Goal: Task Accomplishment & Management: Complete application form

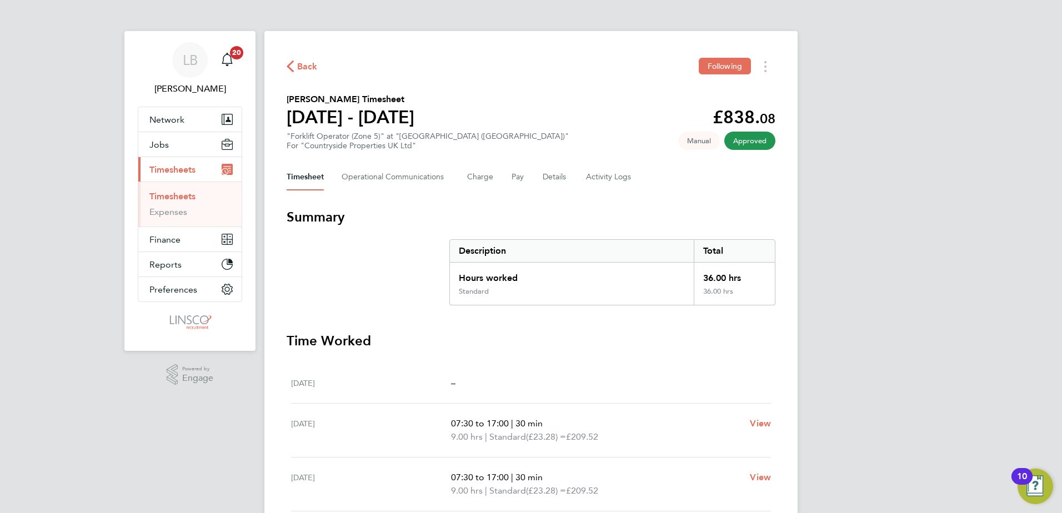
click at [303, 60] on span "Back" at bounding box center [307, 66] width 21 height 13
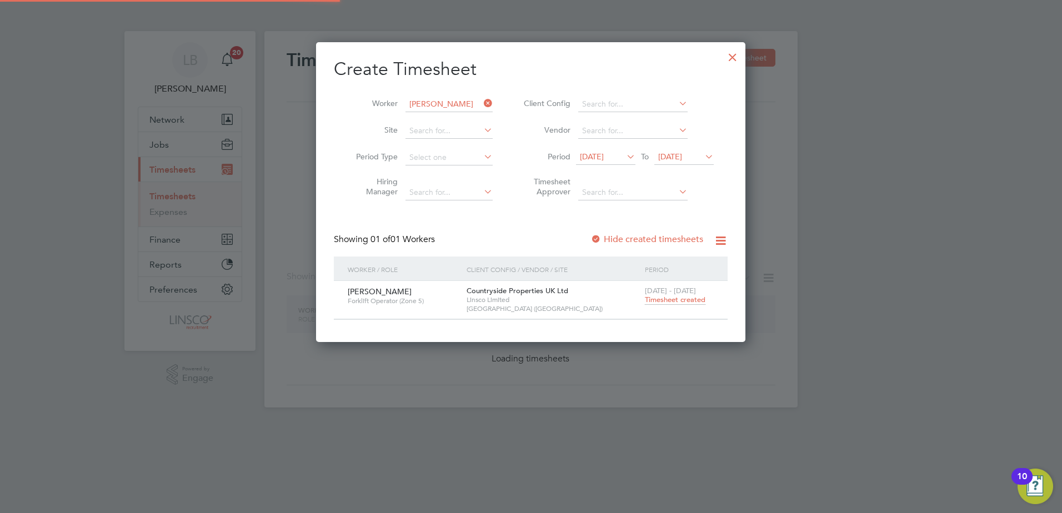
scroll to position [299, 430]
click at [439, 104] on input "[PERSON_NAME]" at bounding box center [448, 105] width 87 height 16
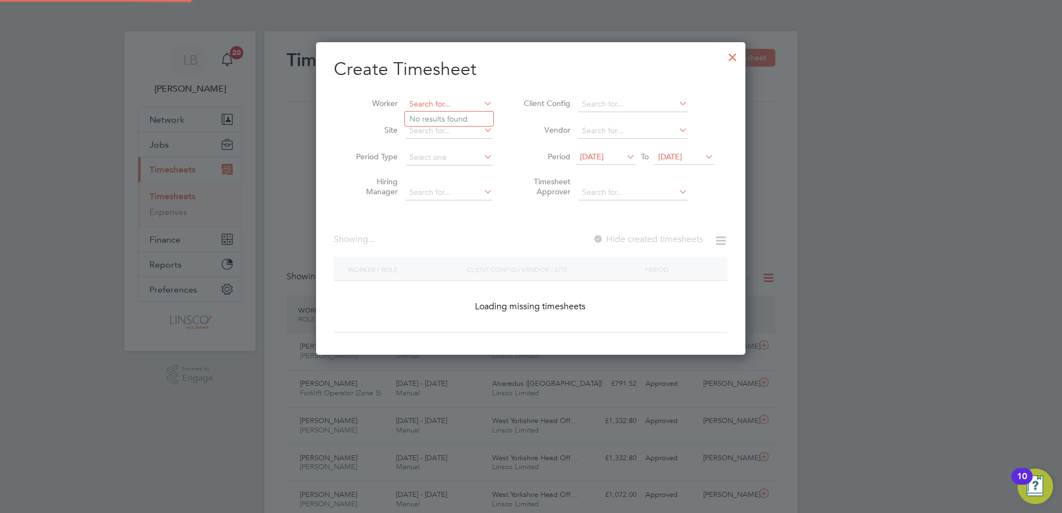
scroll to position [0, 0]
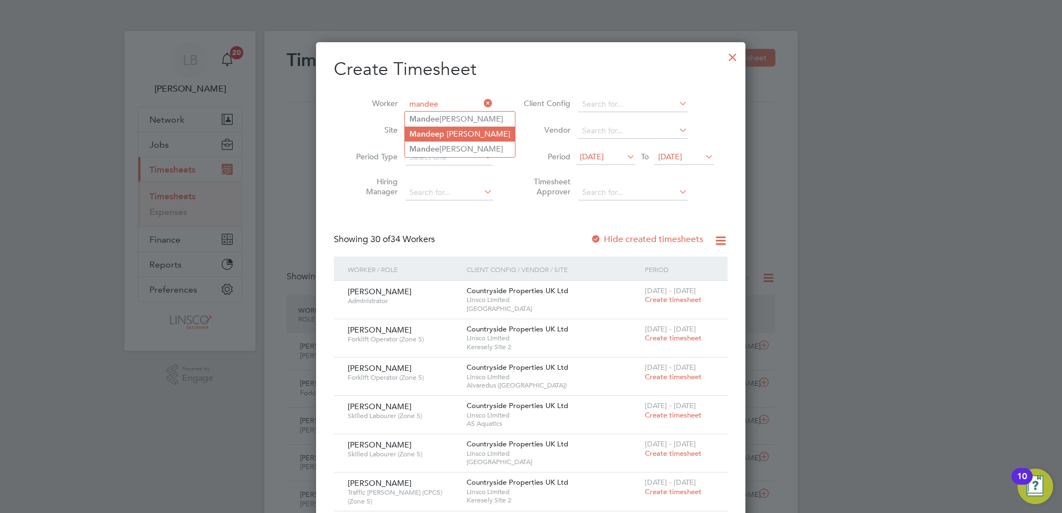
click at [462, 133] on li "[PERSON_NAME]" at bounding box center [460, 134] width 110 height 15
type input "[PERSON_NAME]"
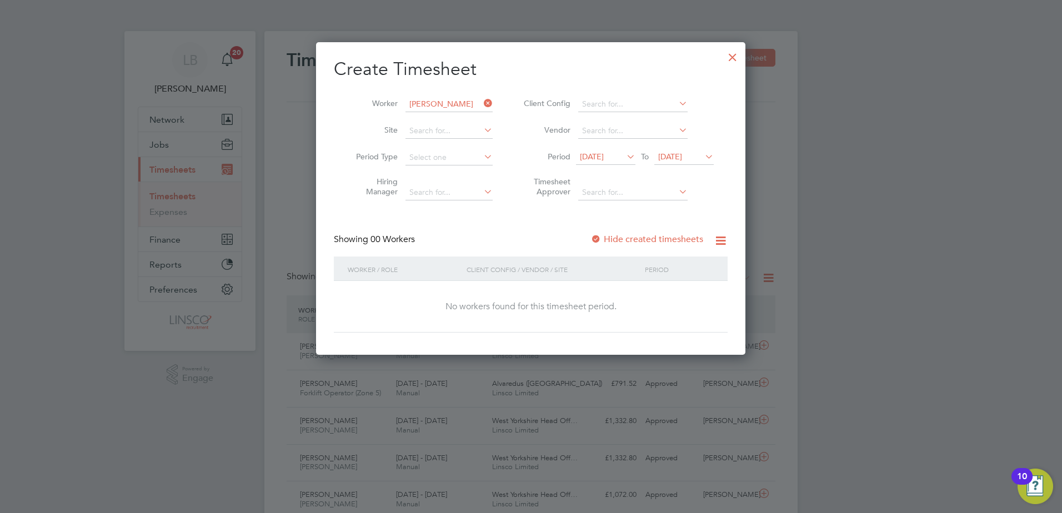
click at [662, 237] on label "Hide created timesheets" at bounding box center [646, 239] width 113 height 11
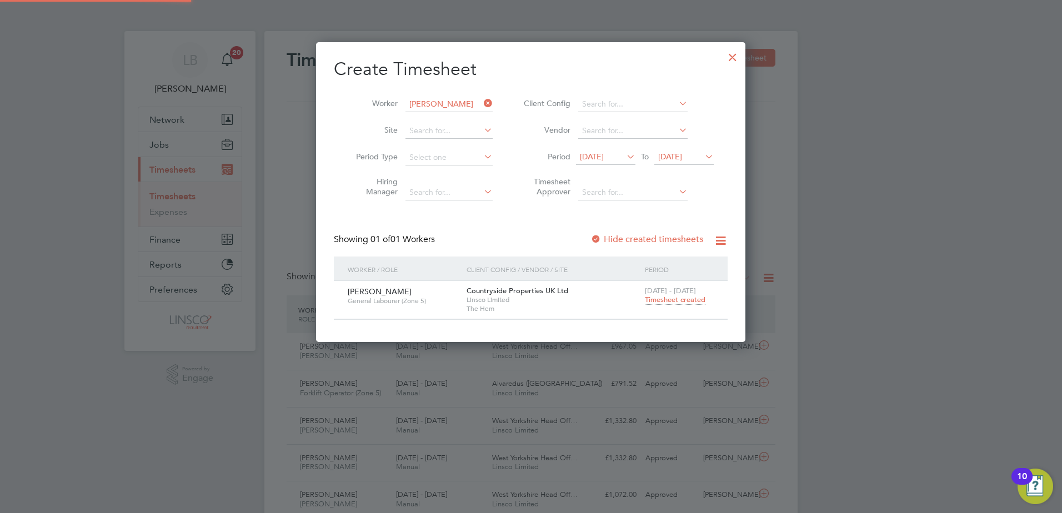
click at [671, 298] on span "Timesheet created" at bounding box center [675, 300] width 61 height 10
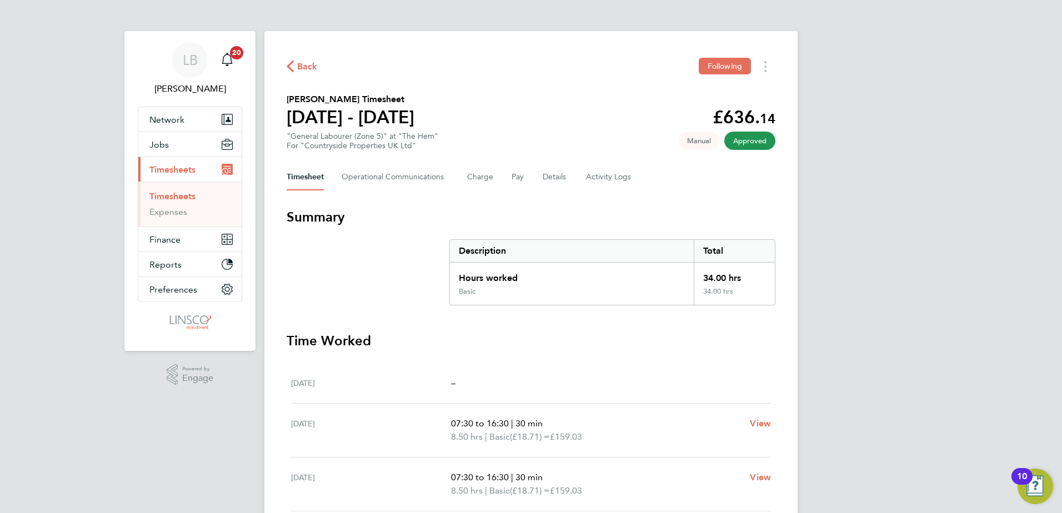
drag, startPoint x: 303, startPoint y: 80, endPoint x: 306, endPoint y: 70, distance: 10.7
click at [303, 80] on div "Back Following [PERSON_NAME] Timesheet [DATE] - [DATE] £636. 14 "General Labour…" at bounding box center [530, 405] width 533 height 749
click at [306, 69] on span "Back" at bounding box center [307, 66] width 21 height 13
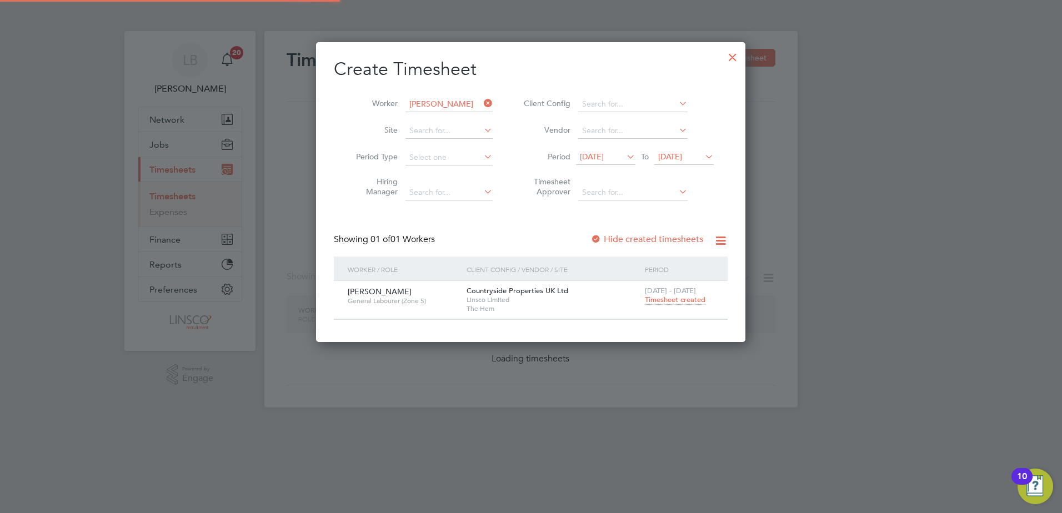
scroll to position [299, 430]
click at [434, 97] on input "[PERSON_NAME]" at bounding box center [448, 105] width 87 height 16
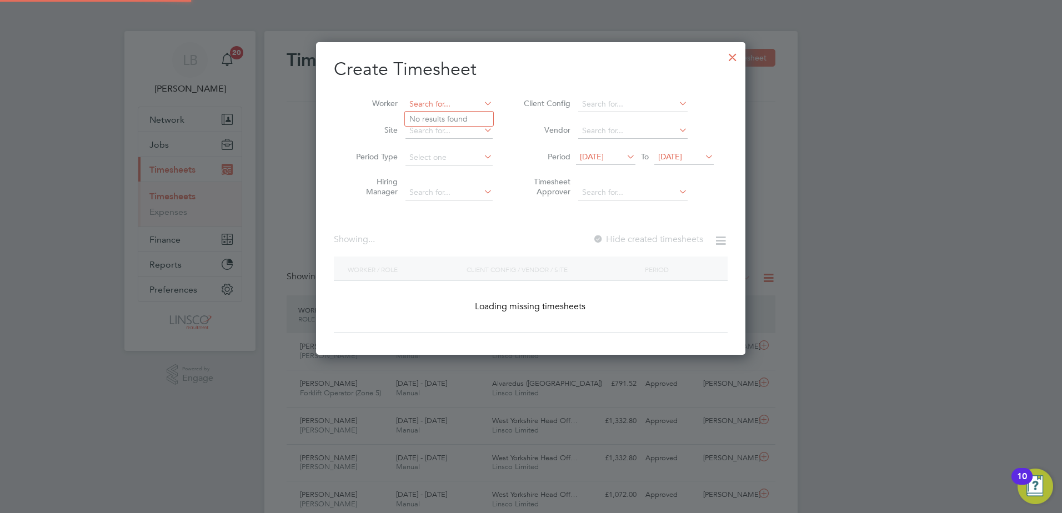
scroll to position [28, 97]
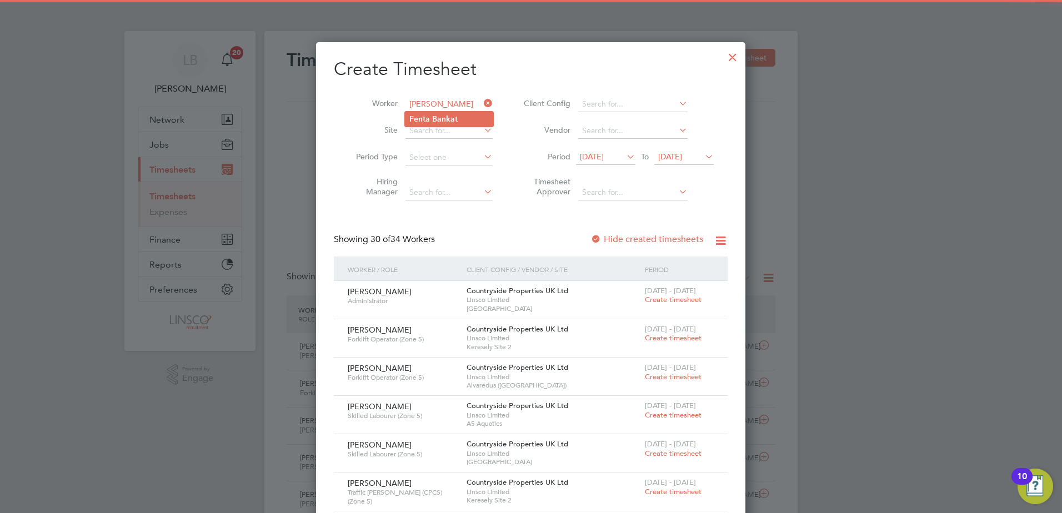
click at [459, 114] on li "[PERSON_NAME]" at bounding box center [449, 119] width 88 height 15
type input "[PERSON_NAME]"
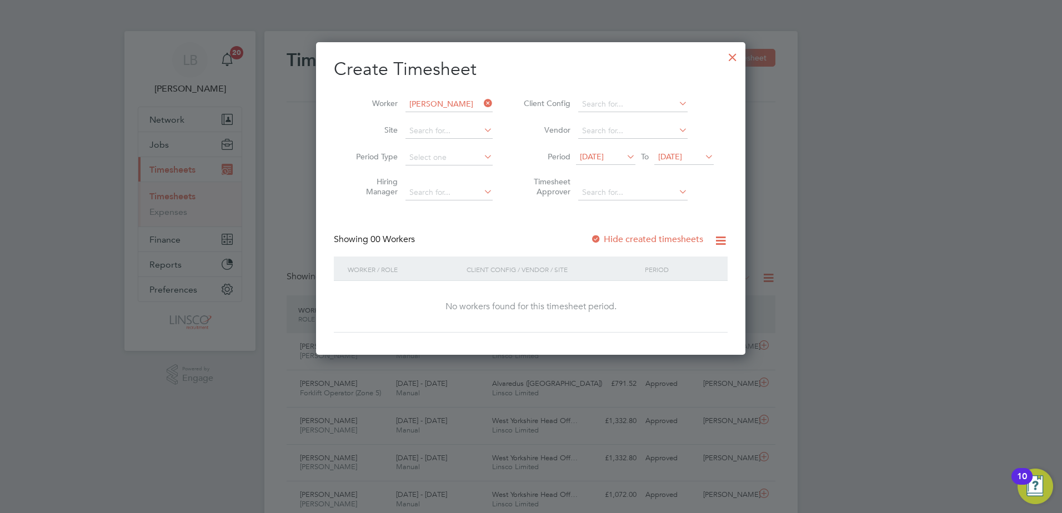
click at [670, 236] on label "Hide created timesheets" at bounding box center [646, 239] width 113 height 11
click at [672, 236] on label "Hide created timesheets" at bounding box center [646, 239] width 113 height 11
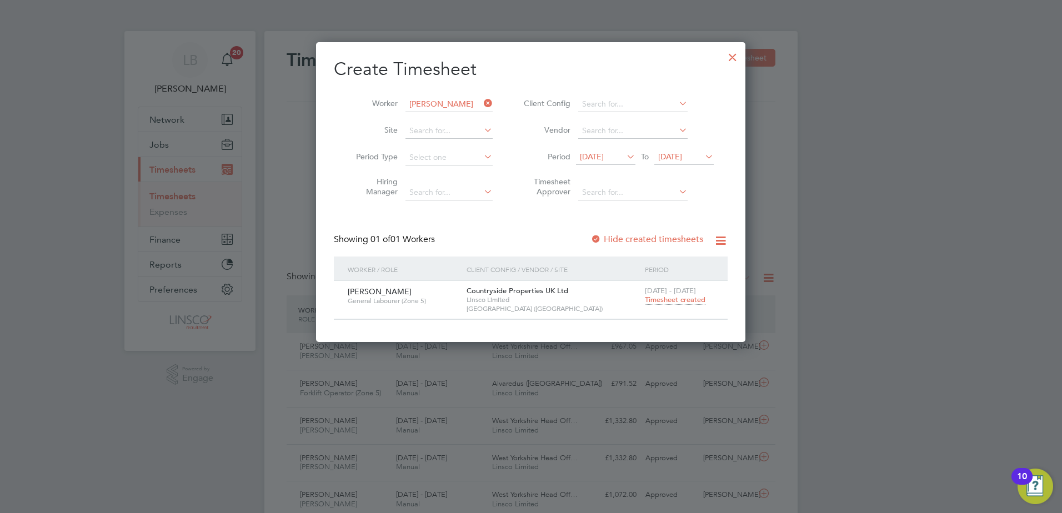
click at [685, 298] on span "Timesheet created" at bounding box center [675, 300] width 61 height 10
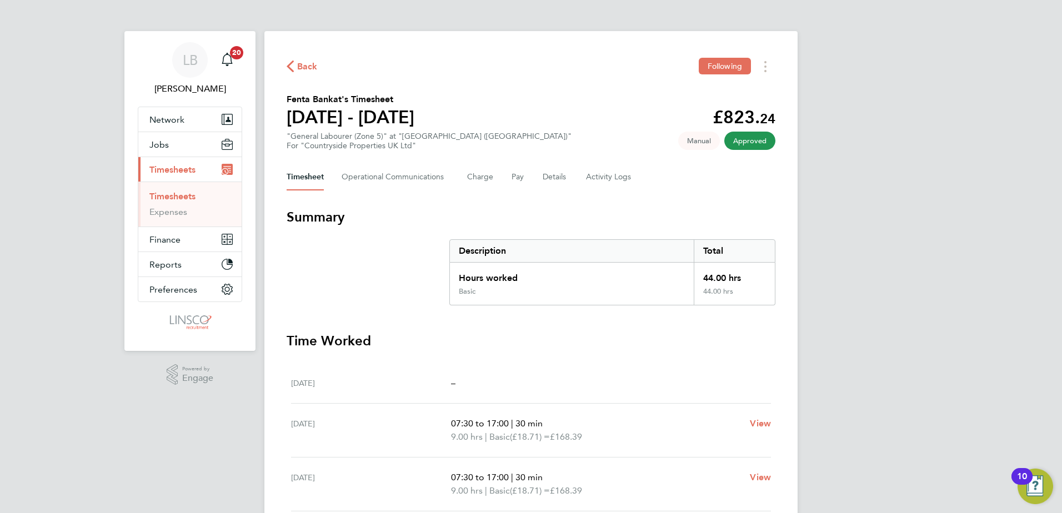
click at [312, 72] on span "Back" at bounding box center [307, 66] width 21 height 13
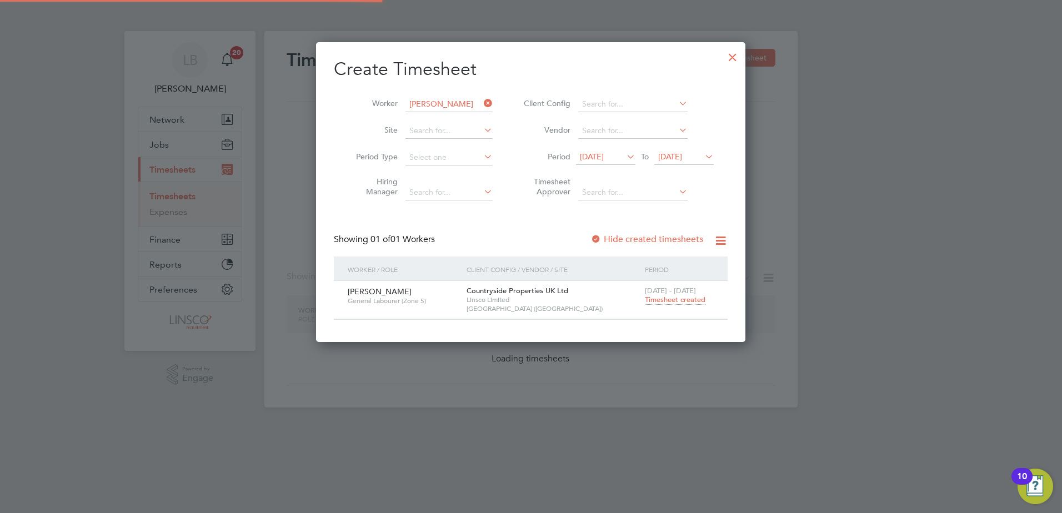
scroll to position [299, 430]
click at [435, 105] on input "[PERSON_NAME]" at bounding box center [448, 105] width 87 height 16
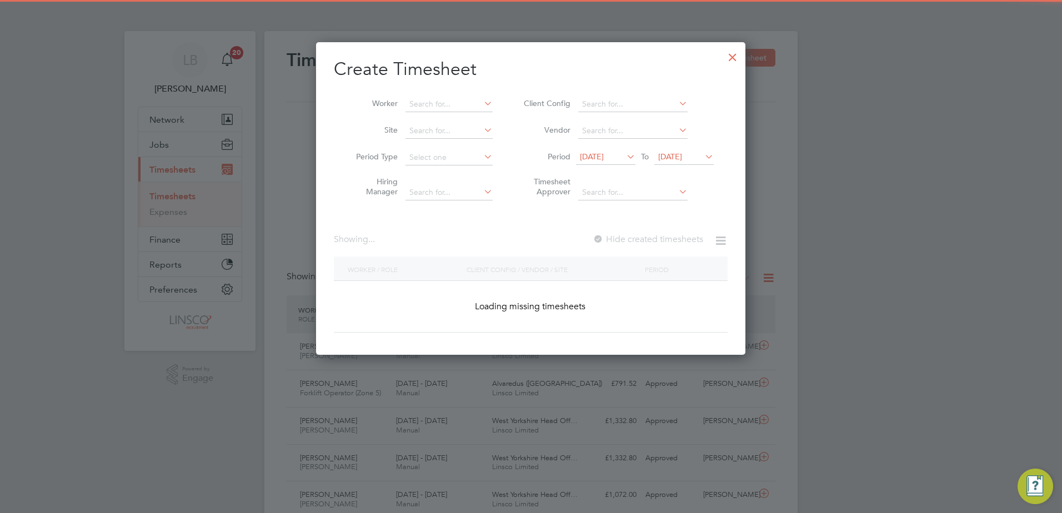
scroll to position [28, 97]
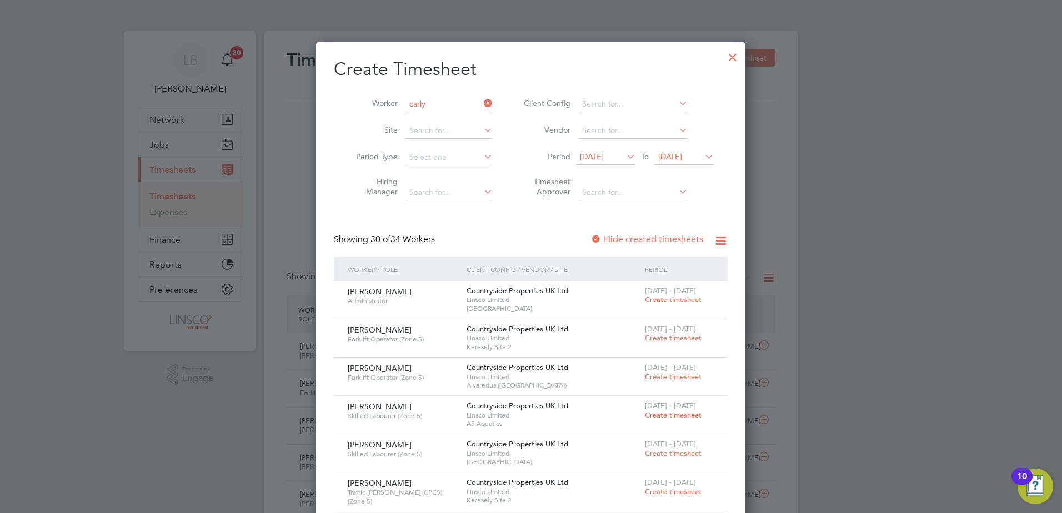
click at [430, 113] on li "[PERSON_NAME] [PERSON_NAME]" at bounding box center [455, 119] width 100 height 15
type input "[PERSON_NAME]"
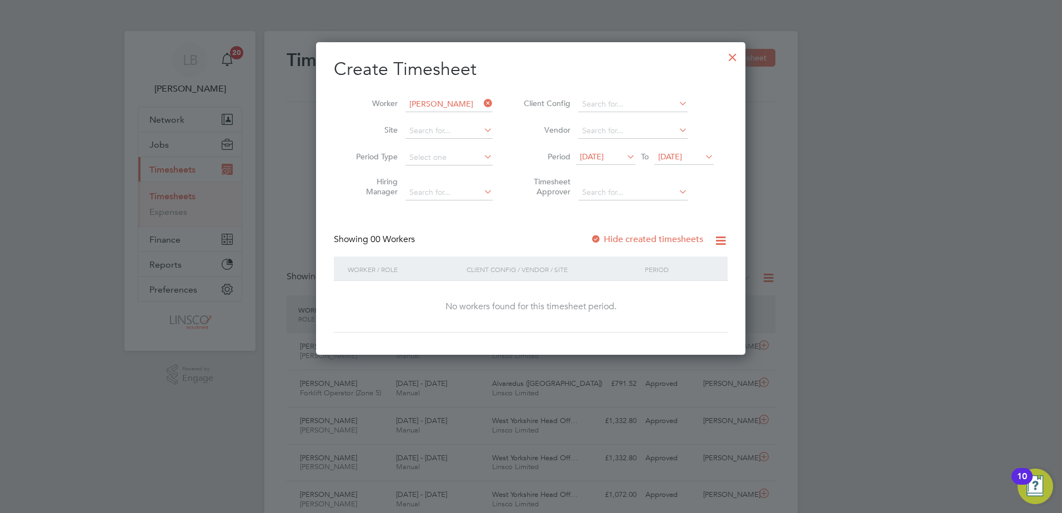
click at [657, 239] on label "Hide created timesheets" at bounding box center [646, 239] width 113 height 11
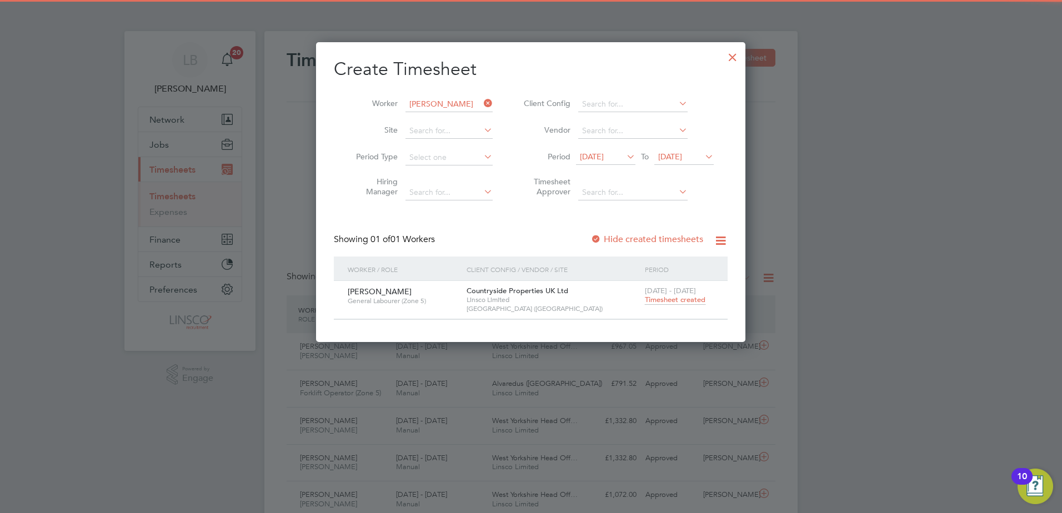
click at [647, 299] on span "Timesheet created" at bounding box center [675, 300] width 61 height 10
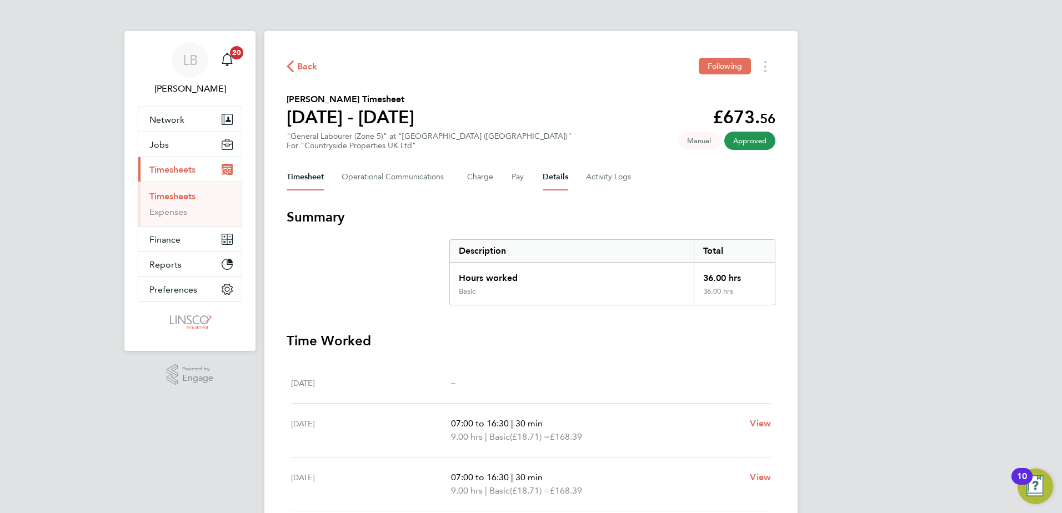
click at [560, 174] on button "Details" at bounding box center [555, 177] width 26 height 27
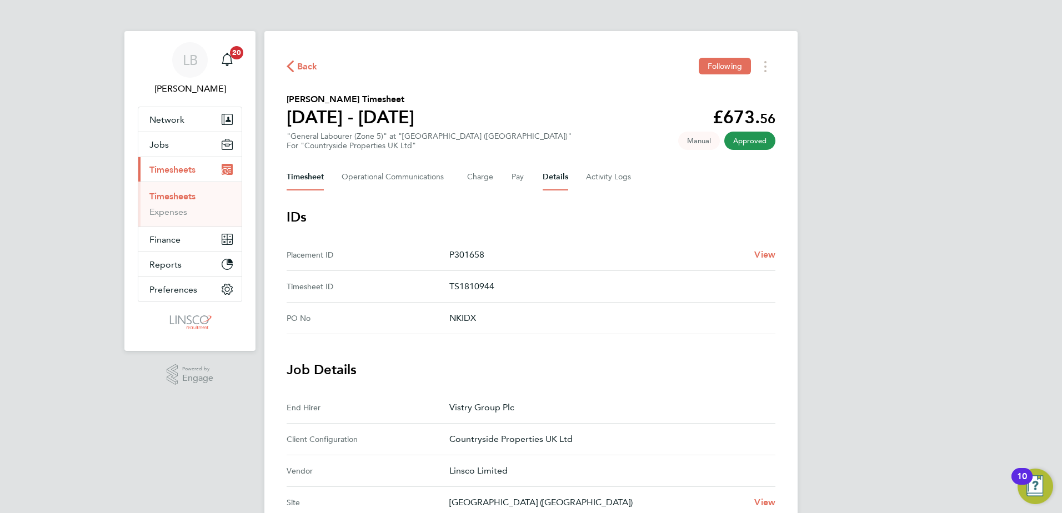
drag, startPoint x: 312, startPoint y: 163, endPoint x: 320, endPoint y: 157, distance: 9.9
click at [318, 158] on div "Back Following [PERSON_NAME] Timesheet [DATE] - [DATE] £673. 56 "General Labour…" at bounding box center [530, 454] width 533 height 846
click at [318, 69] on div "Back Following" at bounding box center [530, 66] width 489 height 17
drag, startPoint x: 318, startPoint y: 69, endPoint x: 303, endPoint y: 74, distance: 15.3
click at [305, 74] on div "Back Following" at bounding box center [530, 66] width 489 height 17
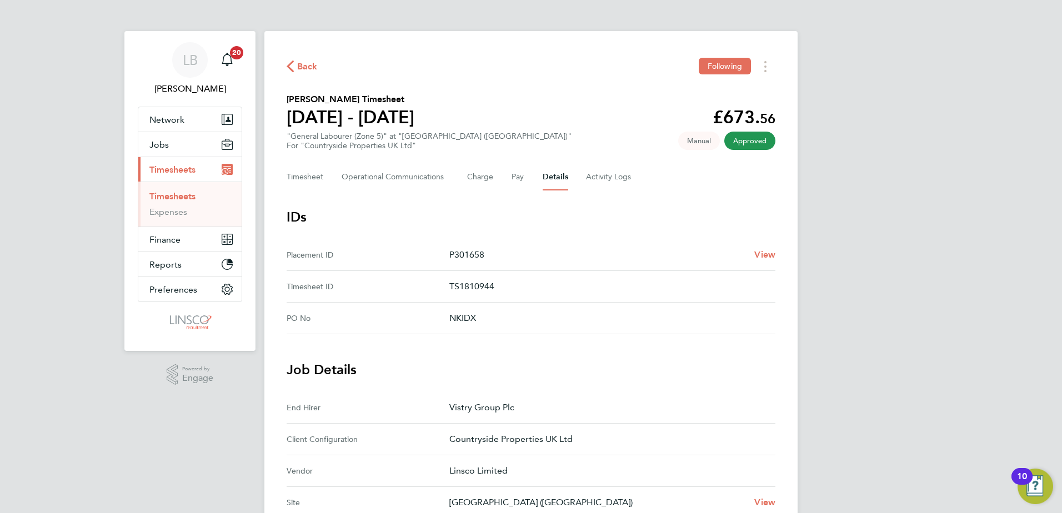
click at [303, 74] on div "Back Following" at bounding box center [530, 66] width 489 height 17
click at [303, 65] on span "Back" at bounding box center [307, 66] width 21 height 13
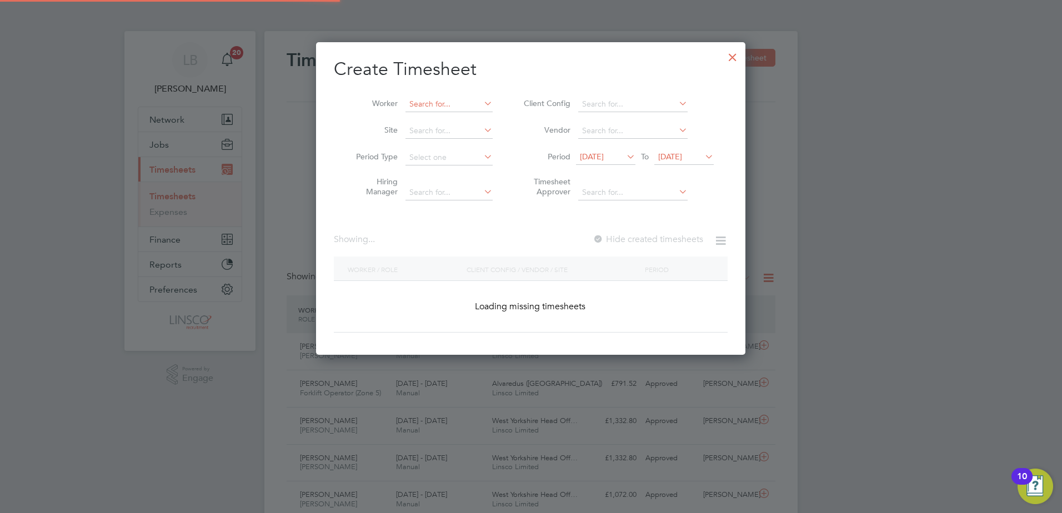
scroll to position [313, 430]
click at [454, 102] on input at bounding box center [448, 105] width 87 height 16
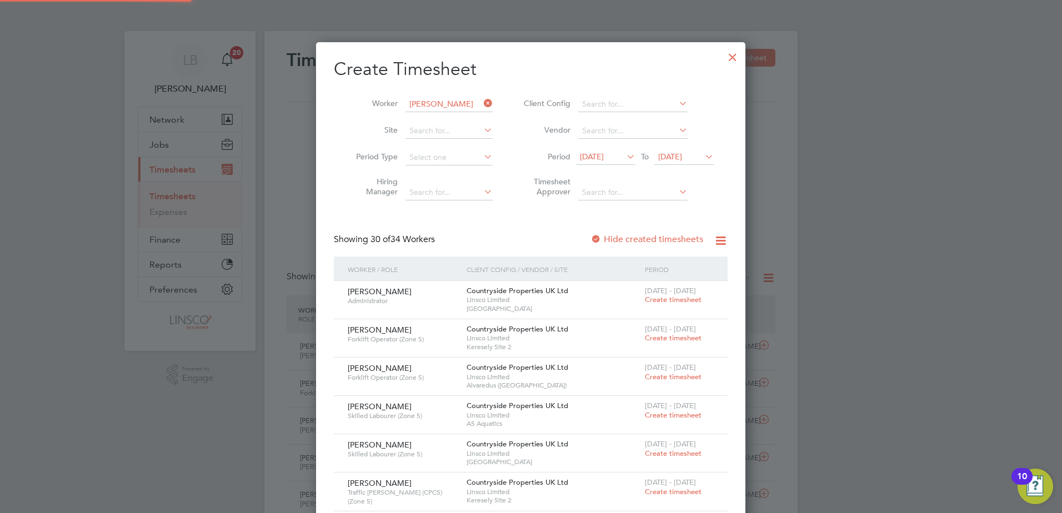
click at [457, 121] on li "J o [PERSON_NAME]" at bounding box center [449, 119] width 88 height 15
type input "[PERSON_NAME]"
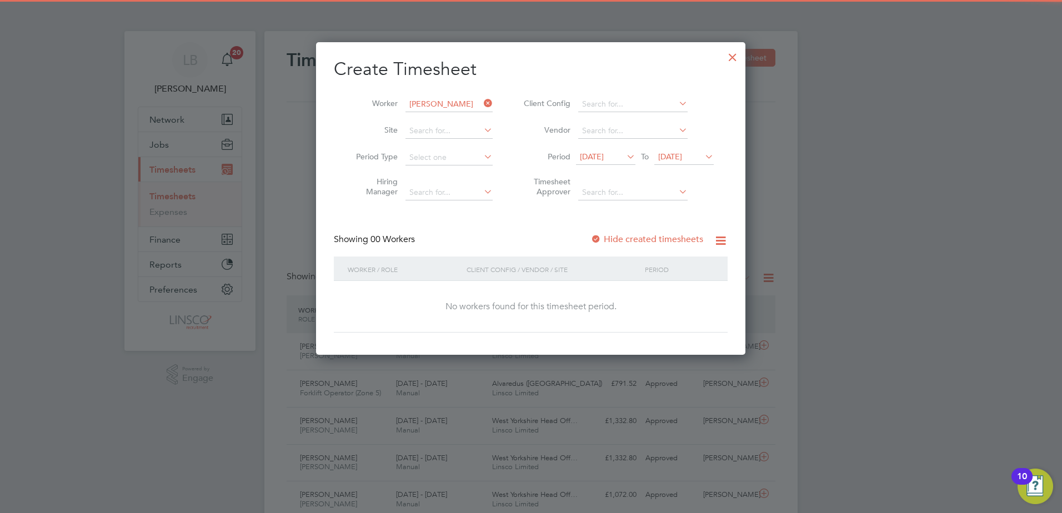
click at [656, 223] on div "Create Timesheet Worker [PERSON_NAME] Site Period Type Hiring Manager Client Co…" at bounding box center [531, 195] width 394 height 275
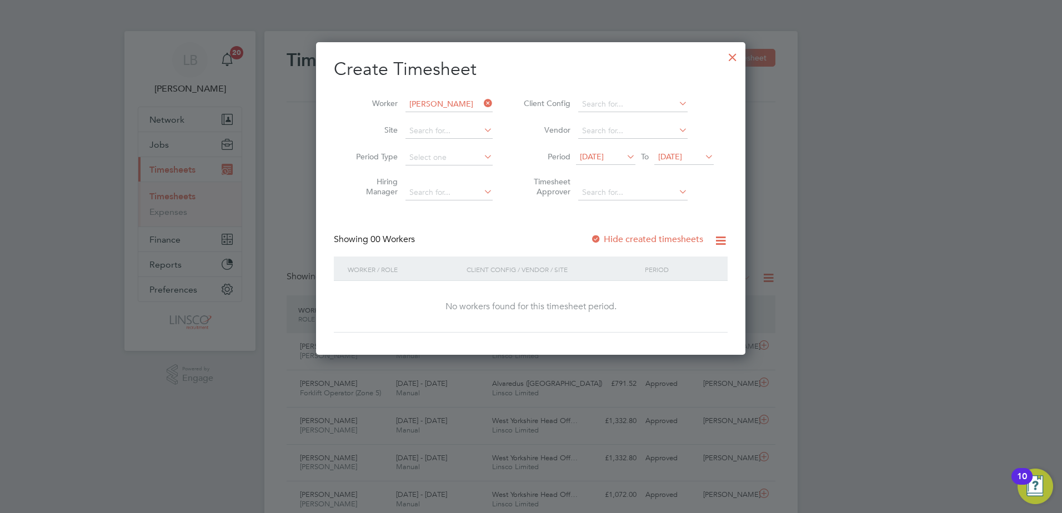
click at [657, 239] on label "Hide created timesheets" at bounding box center [646, 239] width 113 height 11
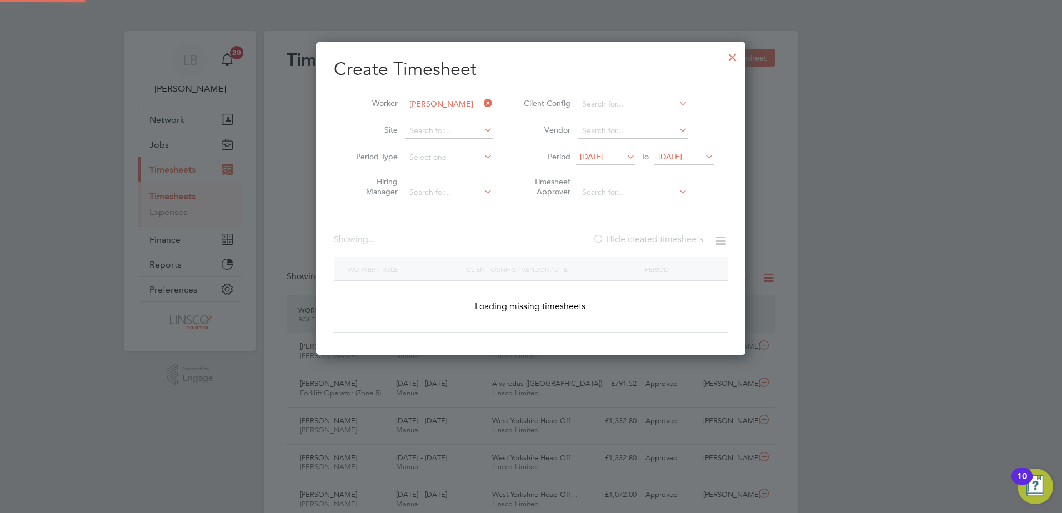
click at [657, 239] on label "Hide created timesheets" at bounding box center [647, 239] width 110 height 11
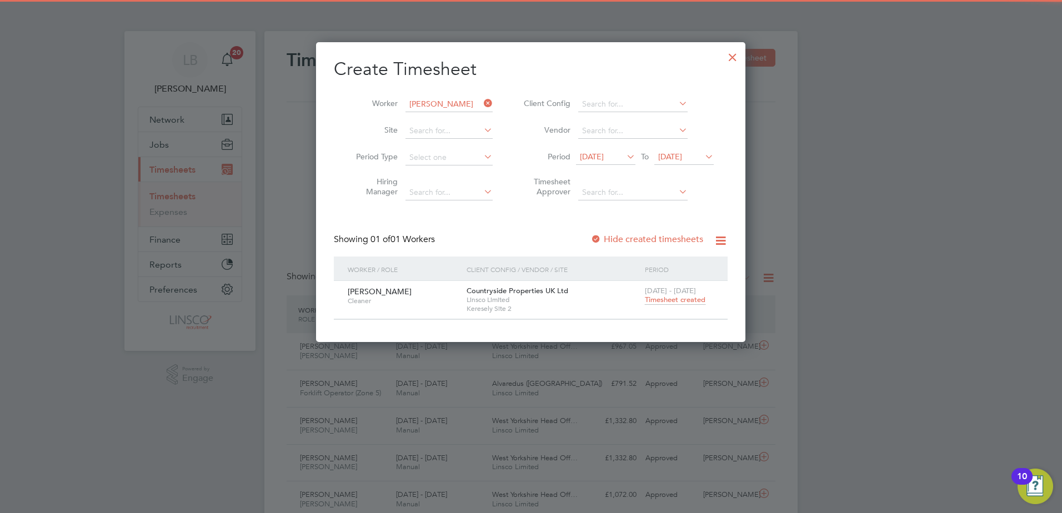
click at [688, 294] on span "[DATE] - [DATE]" at bounding box center [670, 290] width 51 height 9
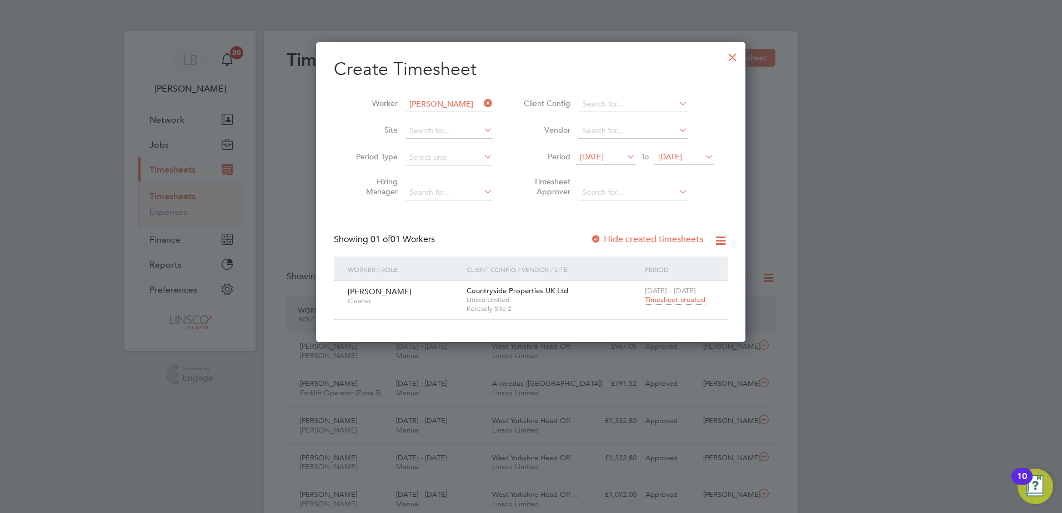
click at [688, 301] on span "Timesheet created" at bounding box center [675, 300] width 61 height 10
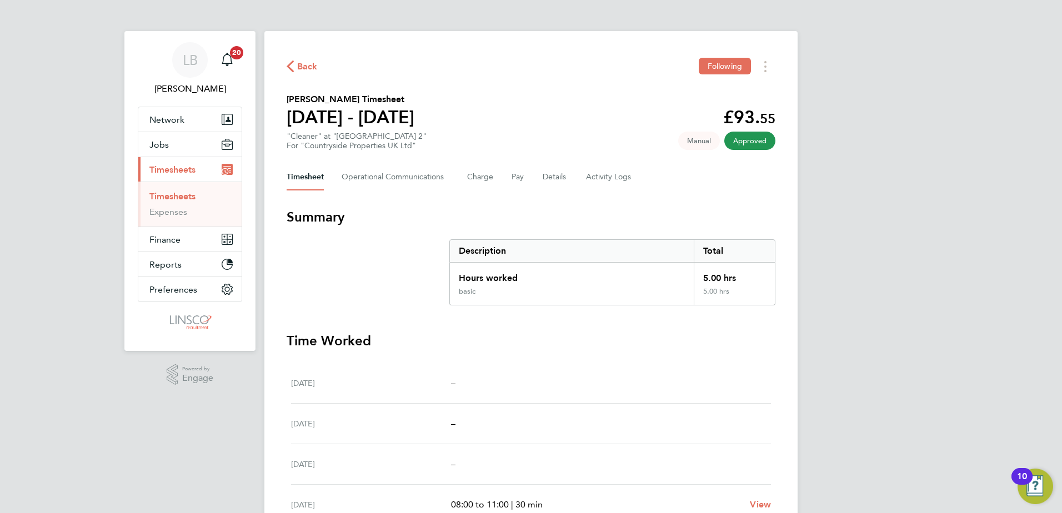
click at [303, 63] on span "Back" at bounding box center [307, 66] width 21 height 13
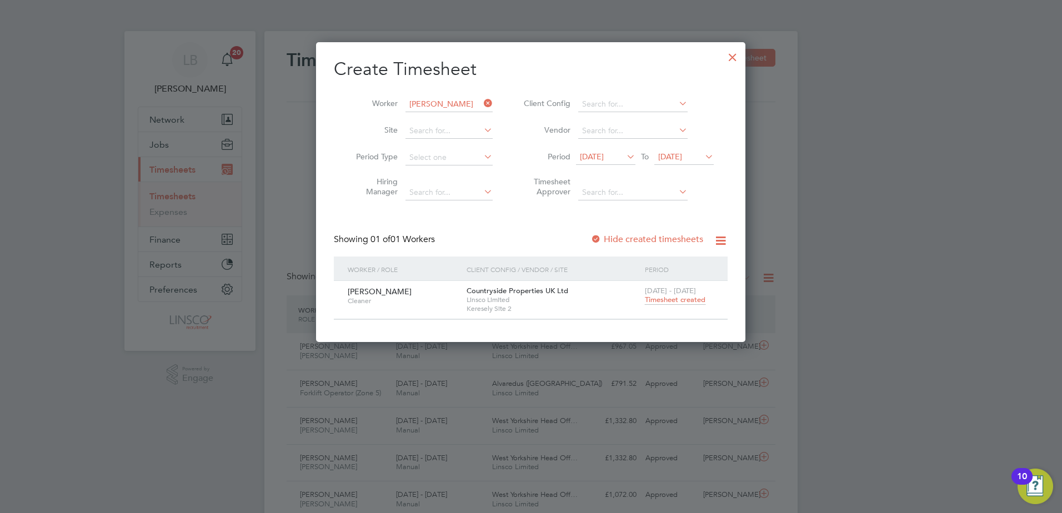
click at [604, 154] on span "[DATE]" at bounding box center [592, 157] width 24 height 10
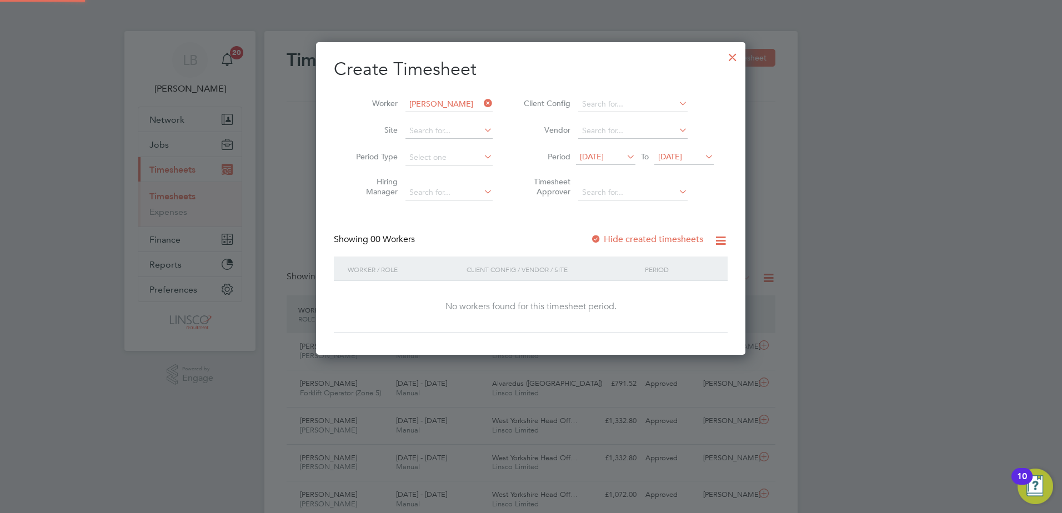
click at [646, 239] on label "Hide created timesheets" at bounding box center [646, 239] width 113 height 11
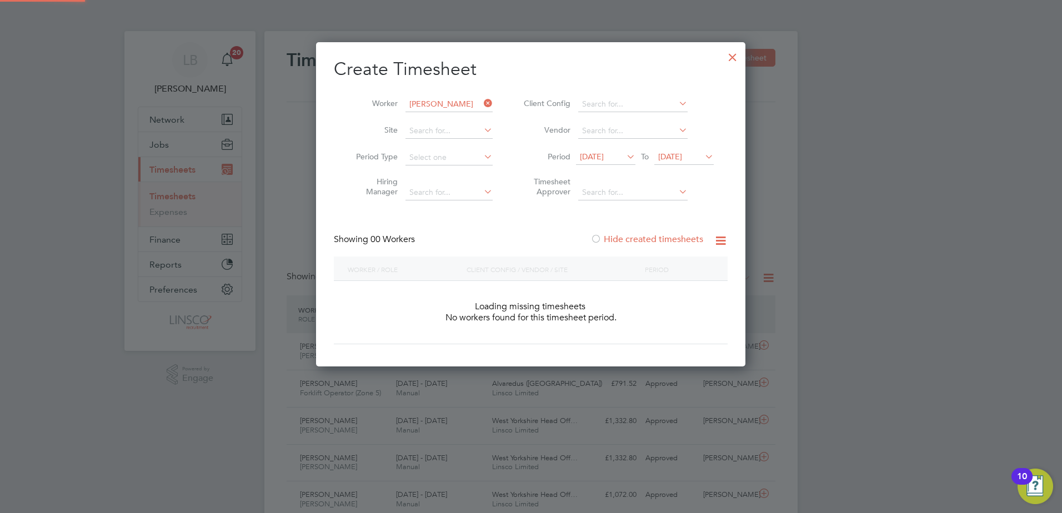
click at [646, 239] on label "Hide created timesheets" at bounding box center [646, 239] width 113 height 11
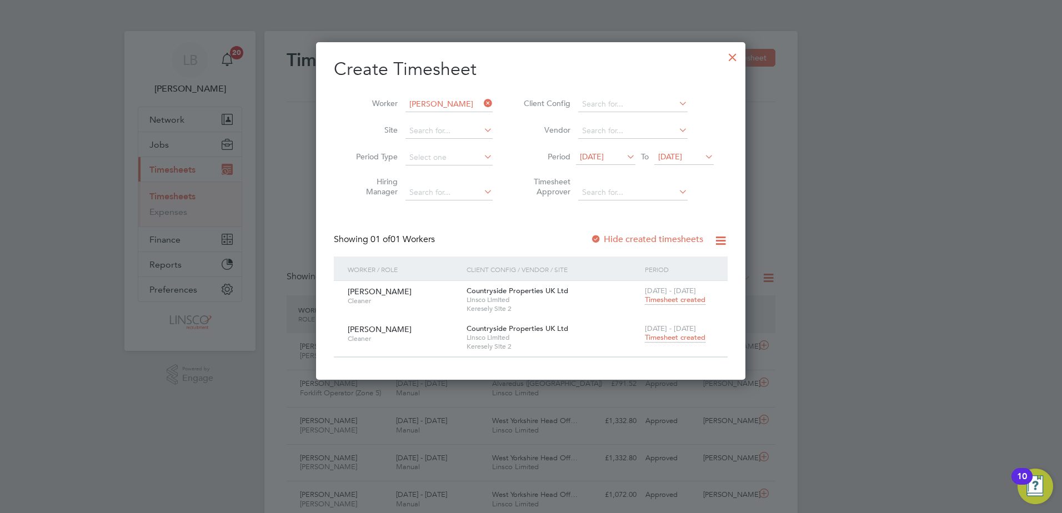
click at [666, 293] on span "[DATE] - [DATE]" at bounding box center [670, 290] width 51 height 9
click at [666, 298] on span "Timesheet created" at bounding box center [675, 300] width 61 height 10
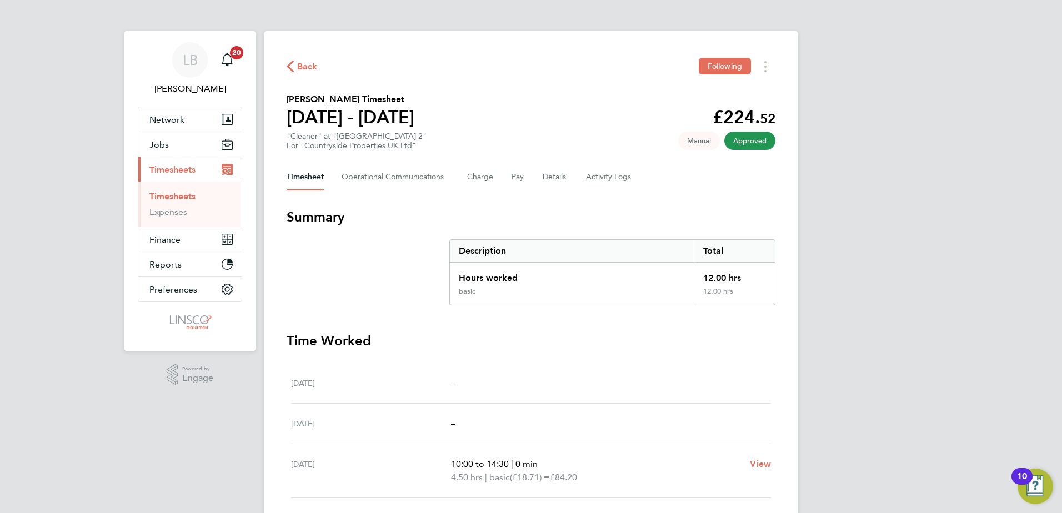
click at [297, 63] on span "Back" at bounding box center [307, 66] width 21 height 13
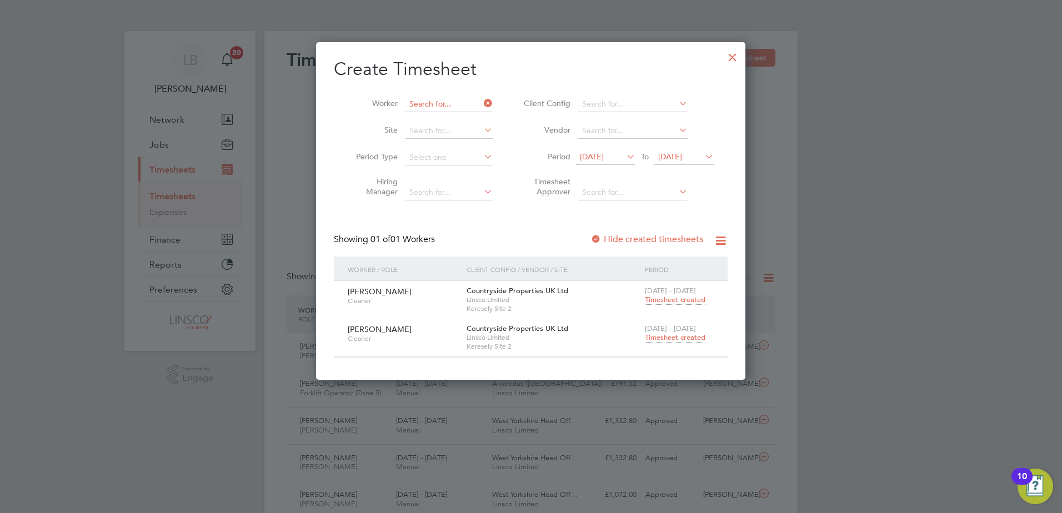
click at [435, 105] on input at bounding box center [448, 105] width 87 height 16
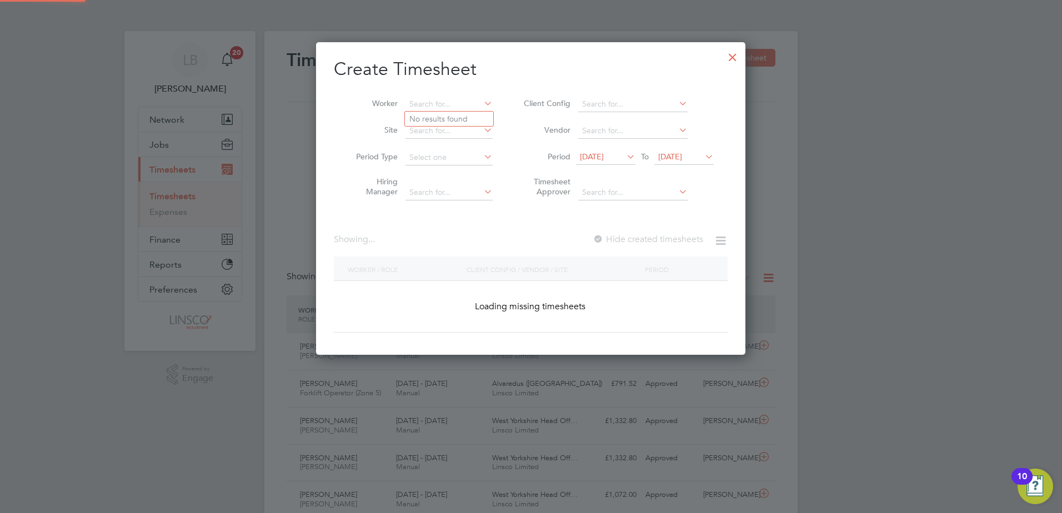
scroll to position [2127, 430]
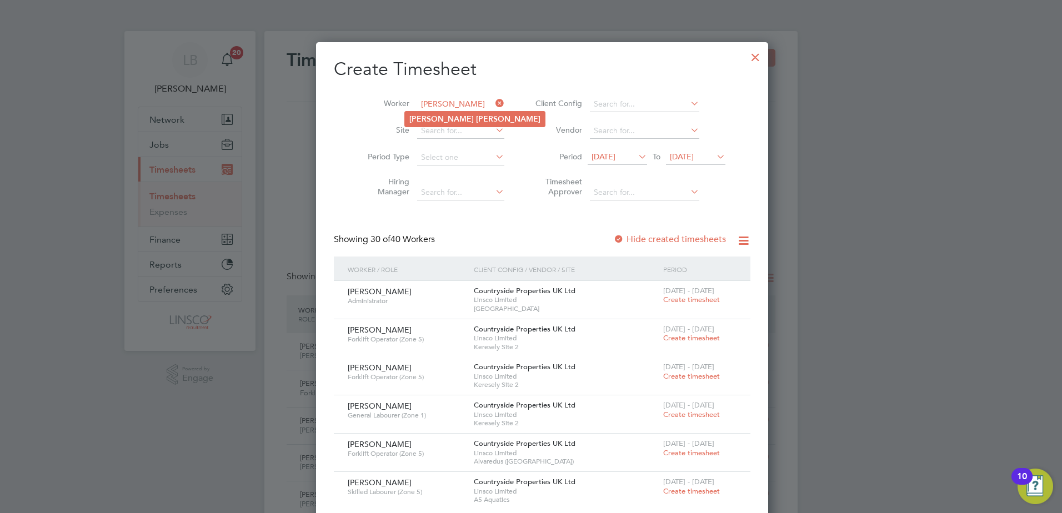
click at [480, 118] on li "[PERSON_NAME]" at bounding box center [475, 119] width 140 height 15
type input "[PERSON_NAME]"
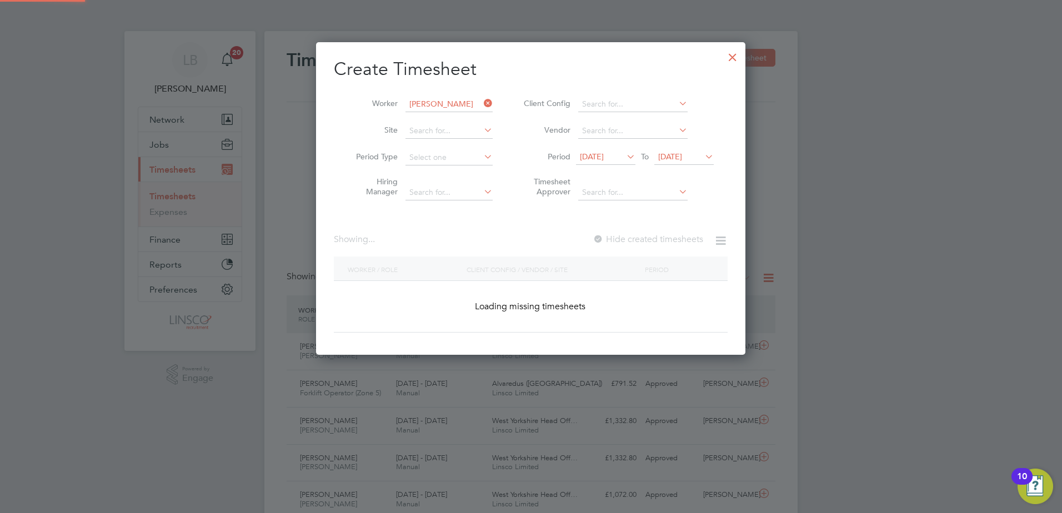
scroll to position [313, 430]
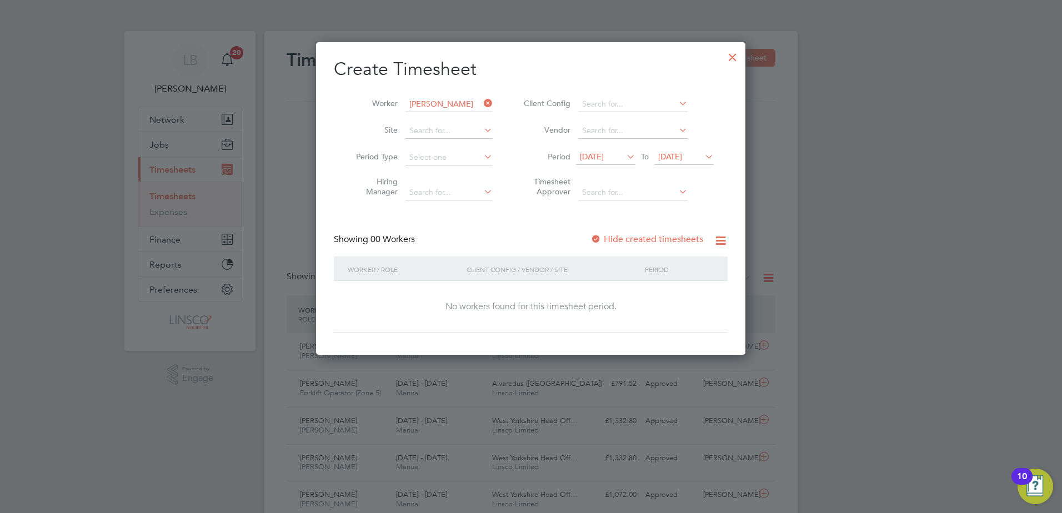
click at [596, 160] on span "[DATE]" at bounding box center [592, 157] width 24 height 10
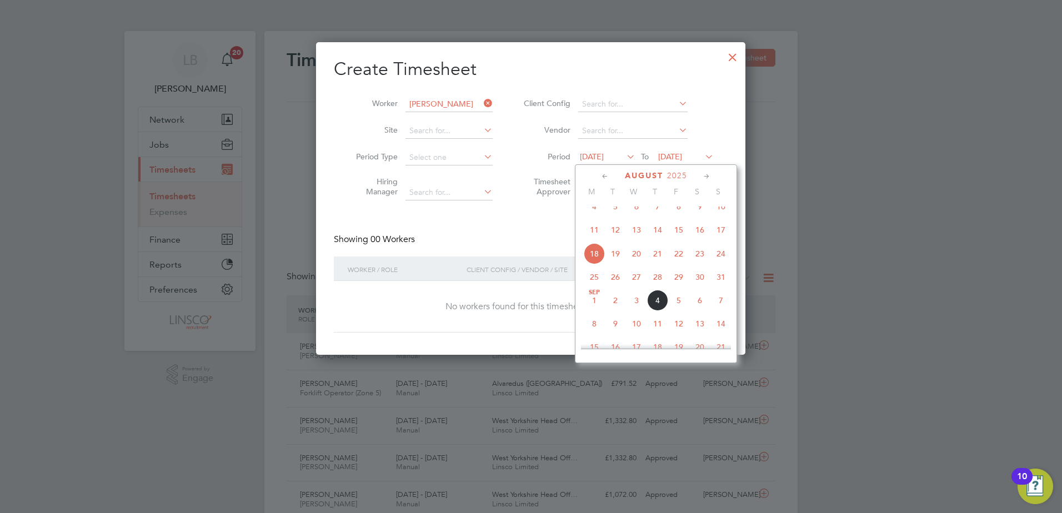
click at [594, 288] on span "25" at bounding box center [594, 276] width 21 height 21
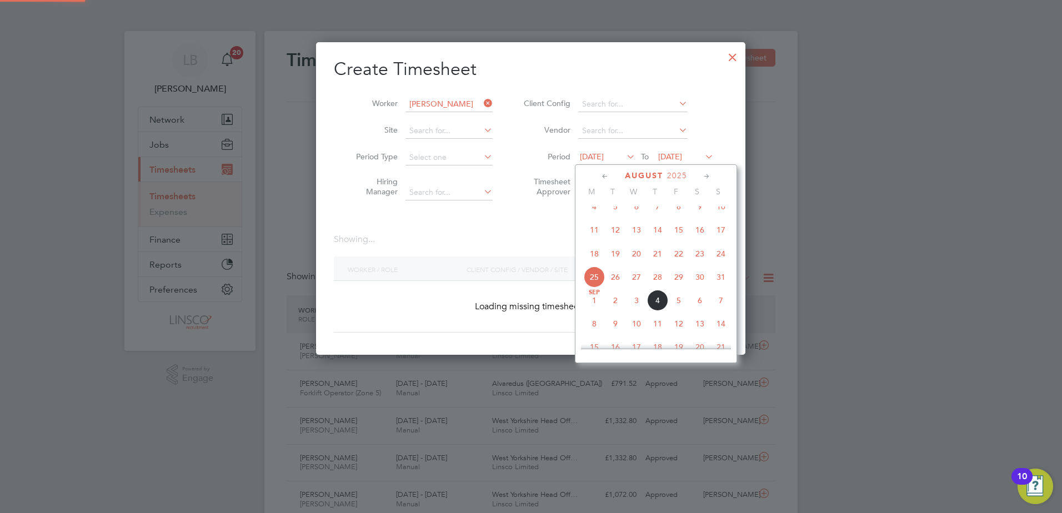
scroll to position [313, 430]
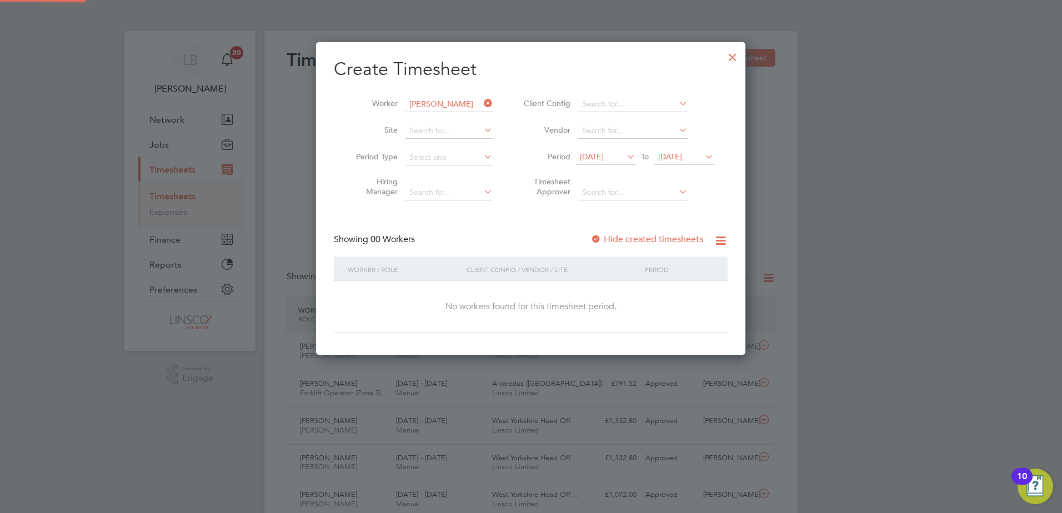
click at [682, 162] on span "[DATE]" at bounding box center [683, 157] width 59 height 15
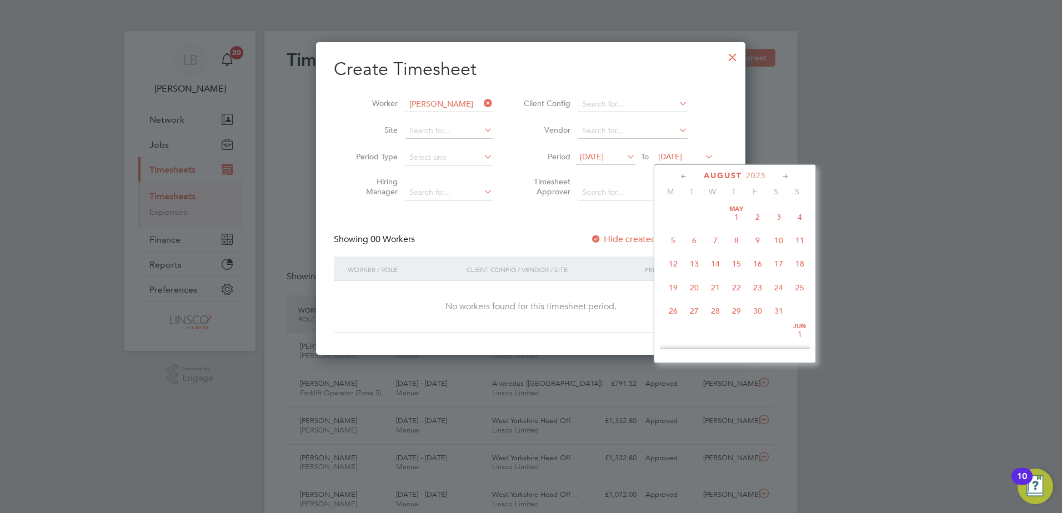
click at [583, 223] on div "Create Timesheet Worker [PERSON_NAME] Site Period Type Hiring Manager Client Co…" at bounding box center [531, 195] width 394 height 275
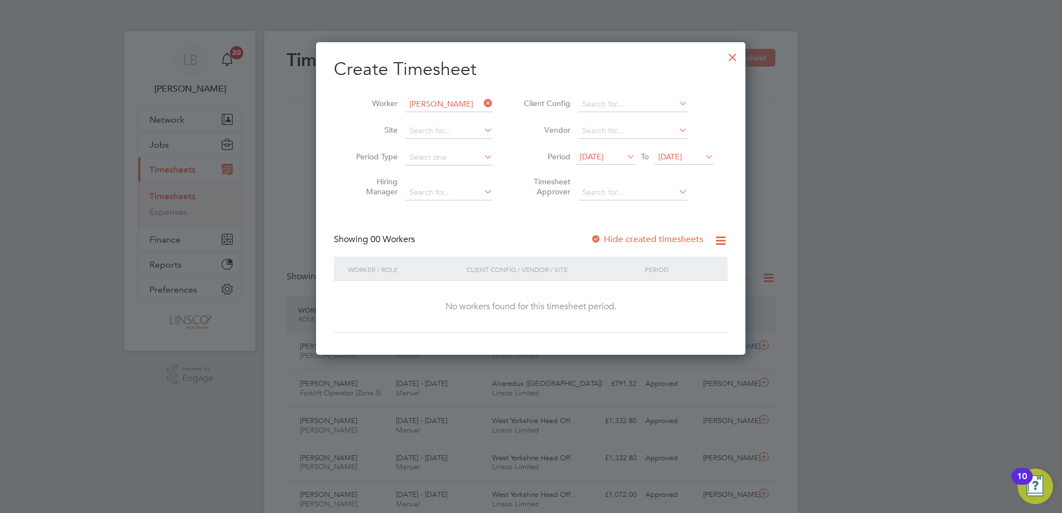
click at [629, 236] on label "Hide created timesheets" at bounding box center [646, 239] width 113 height 11
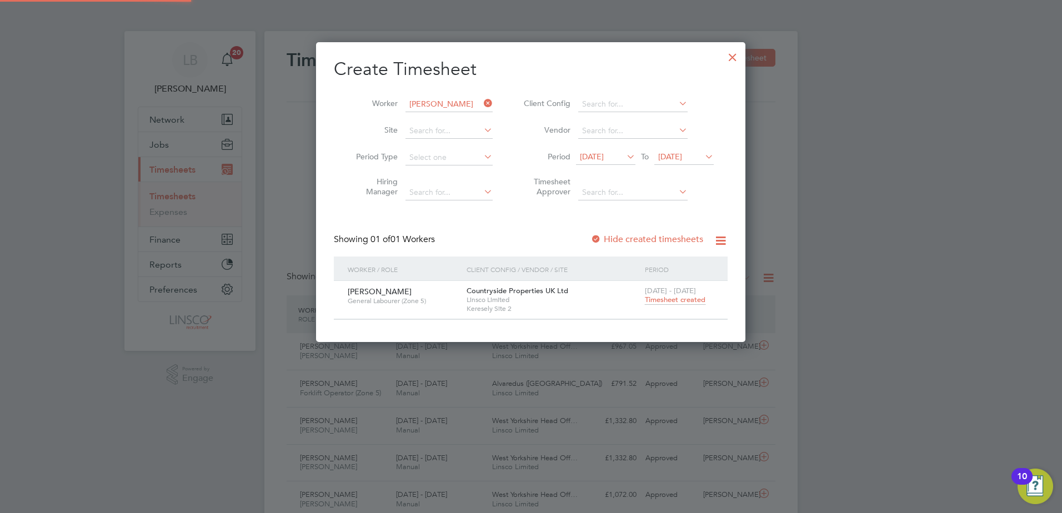
scroll to position [299, 430]
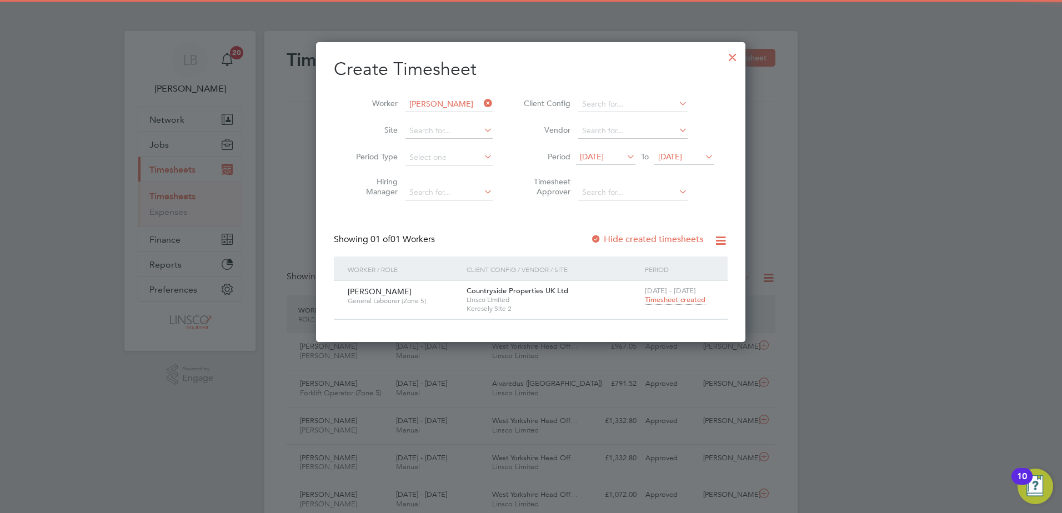
click at [664, 303] on span "Timesheet created" at bounding box center [675, 300] width 61 height 10
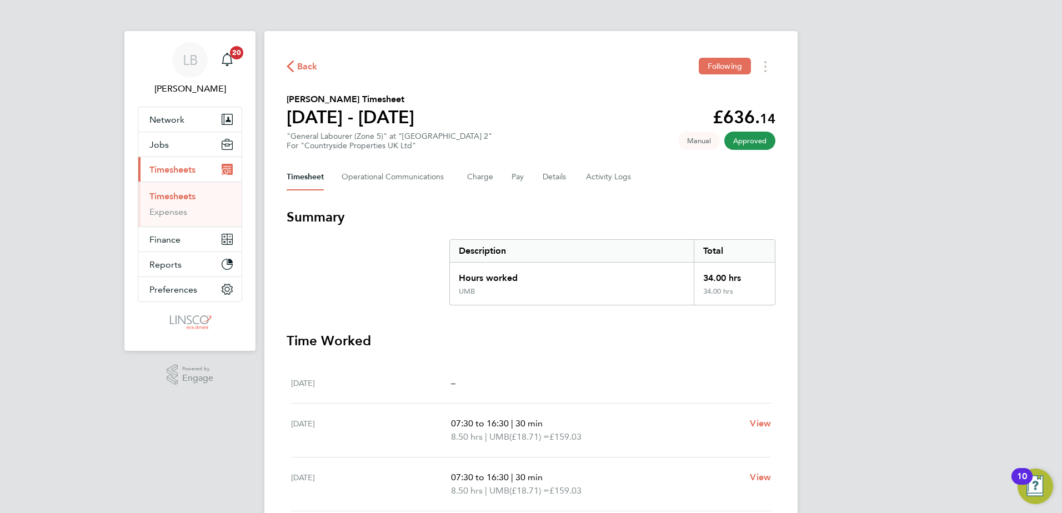
click at [312, 69] on span "Back" at bounding box center [307, 66] width 21 height 13
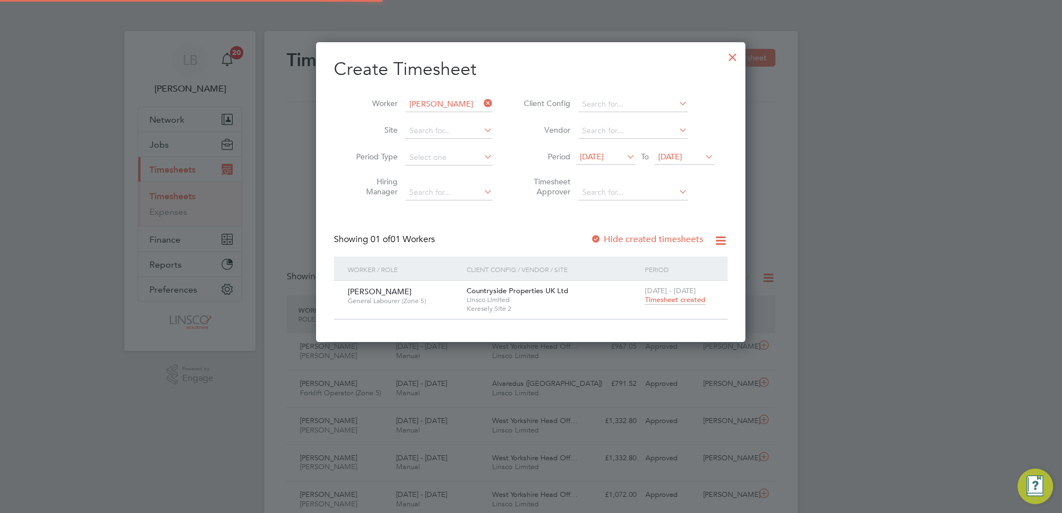
scroll to position [28, 97]
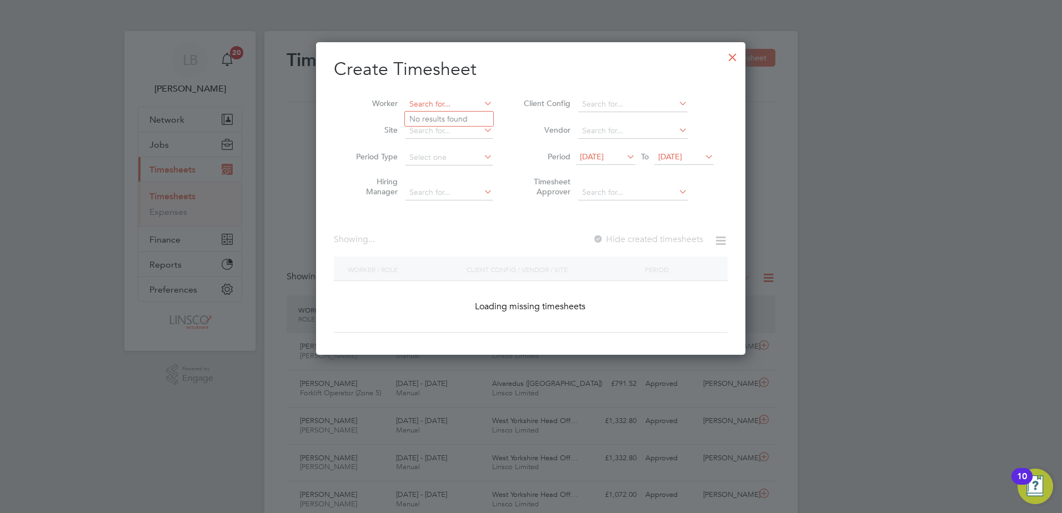
click at [450, 97] on input at bounding box center [448, 105] width 87 height 16
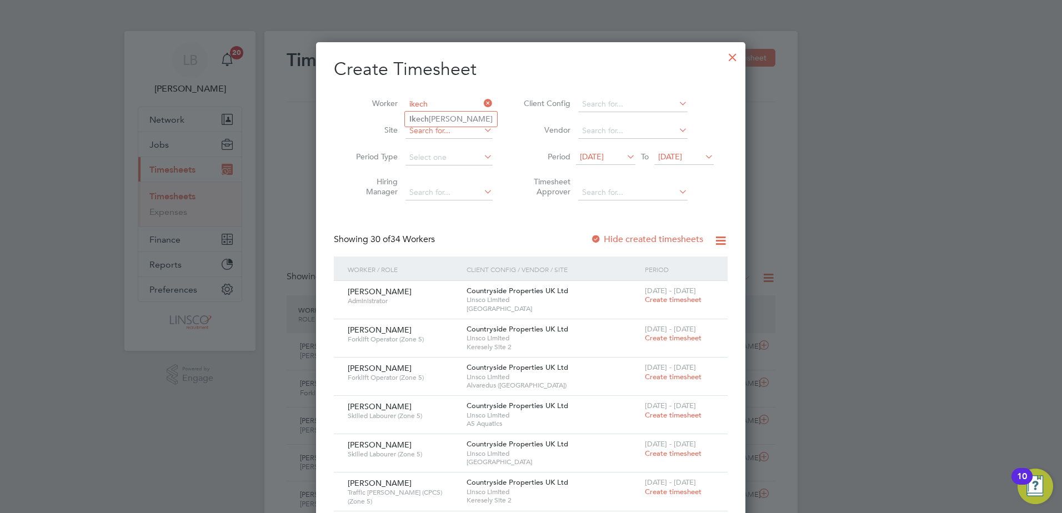
type input "ikech"
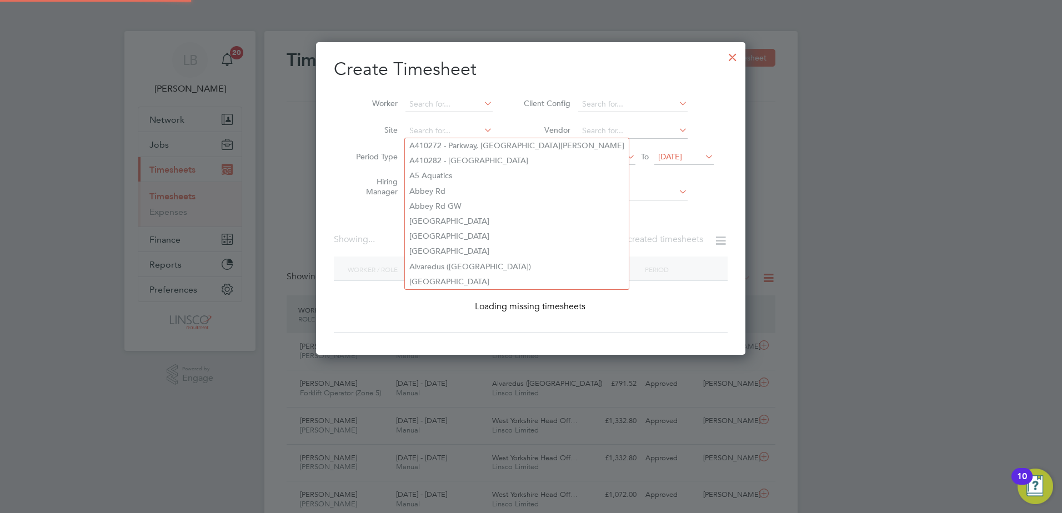
click at [452, 124] on input at bounding box center [448, 131] width 87 height 16
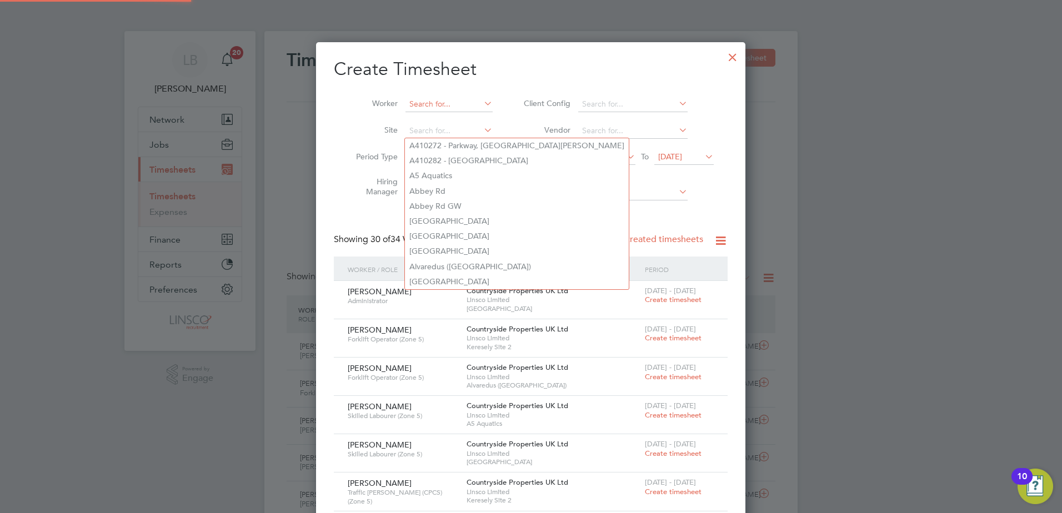
click at [462, 110] on input at bounding box center [448, 105] width 87 height 16
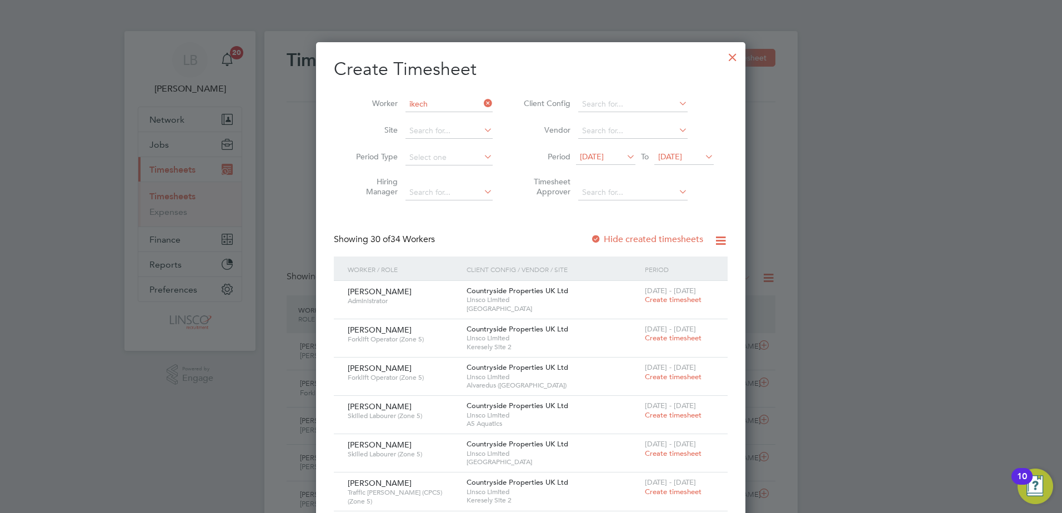
click at [447, 116] on li "Ikech [PERSON_NAME]" at bounding box center [451, 119] width 92 height 15
type input "[PERSON_NAME]"
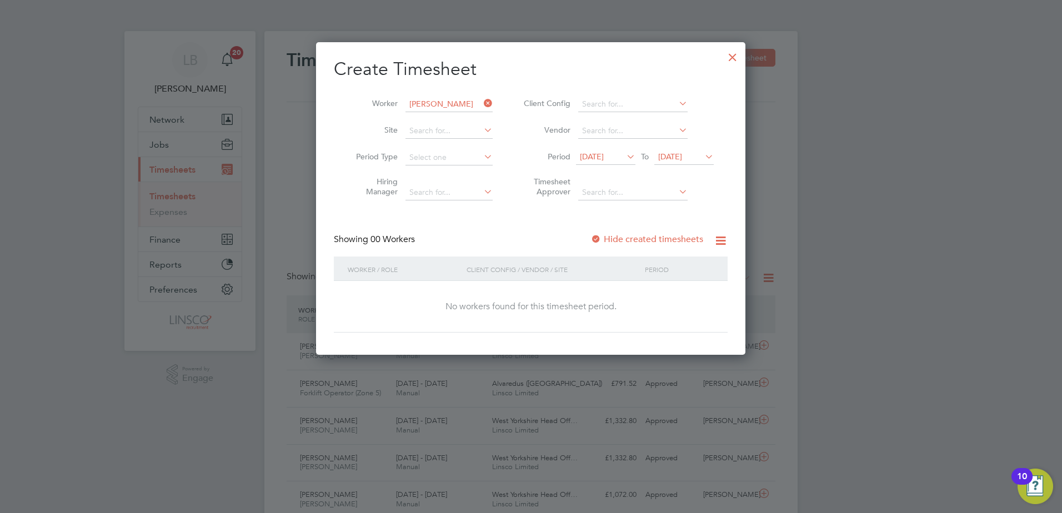
click at [657, 235] on label "Hide created timesheets" at bounding box center [646, 239] width 113 height 11
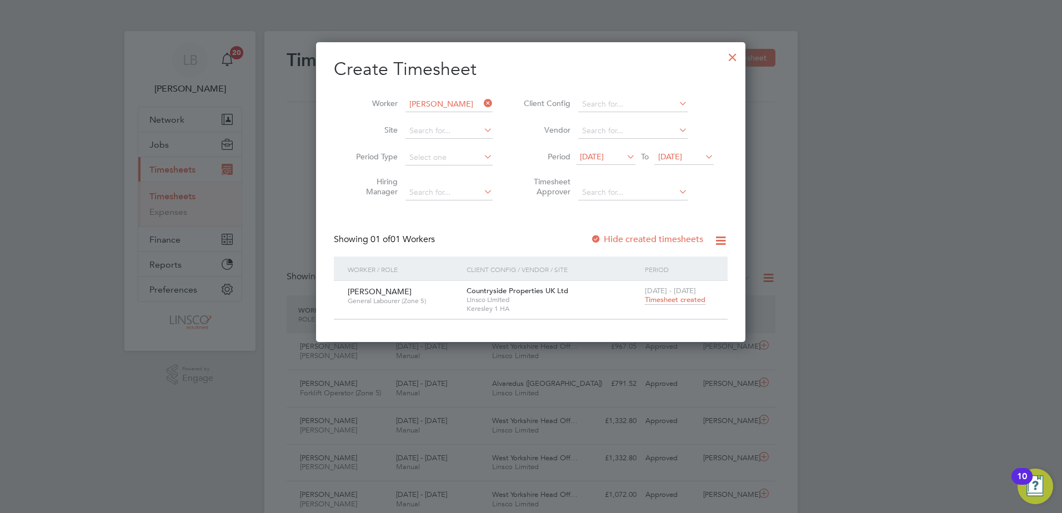
click at [665, 302] on span "Timesheet created" at bounding box center [675, 300] width 61 height 10
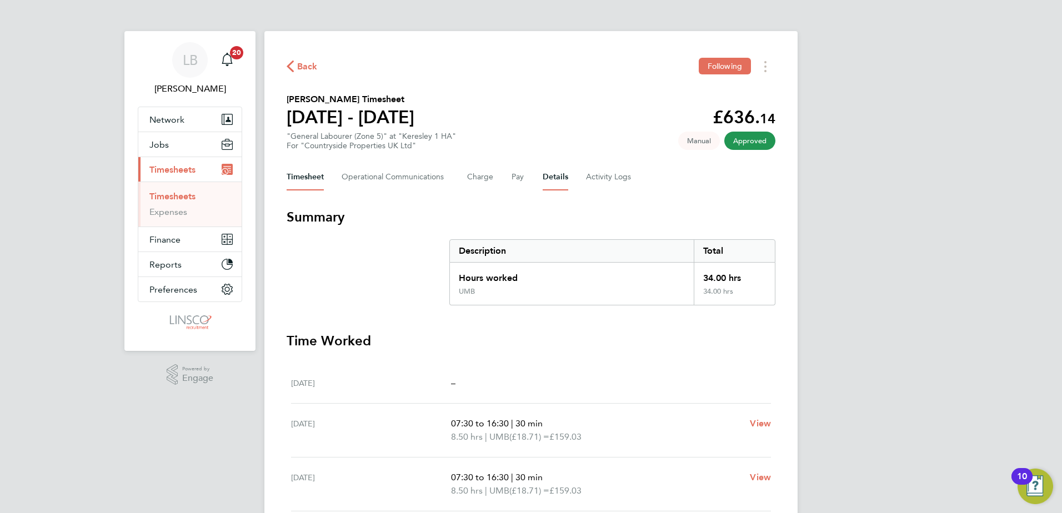
click at [542, 173] on button "Details" at bounding box center [555, 177] width 26 height 27
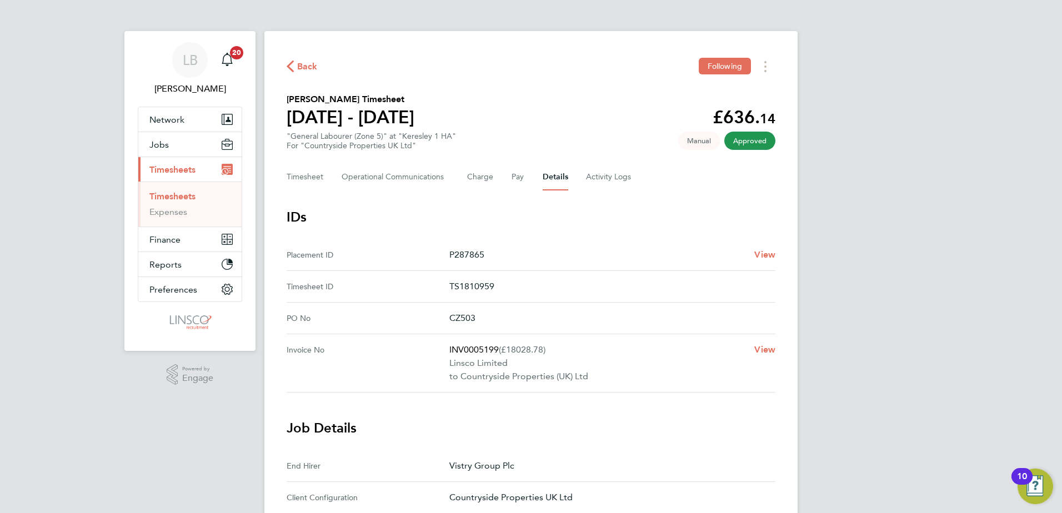
click at [313, 69] on span "Back" at bounding box center [307, 66] width 21 height 13
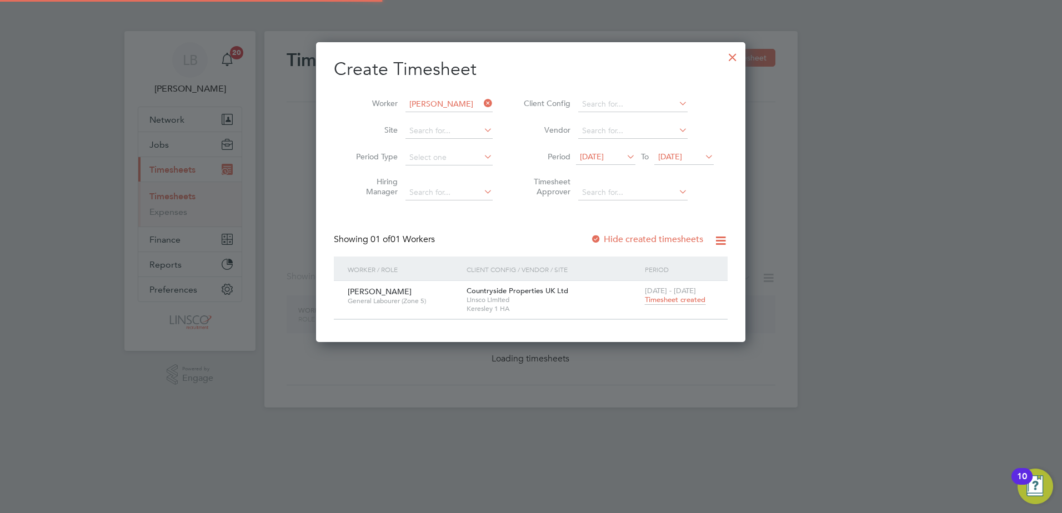
click at [459, 107] on input "[PERSON_NAME]" at bounding box center [448, 105] width 87 height 16
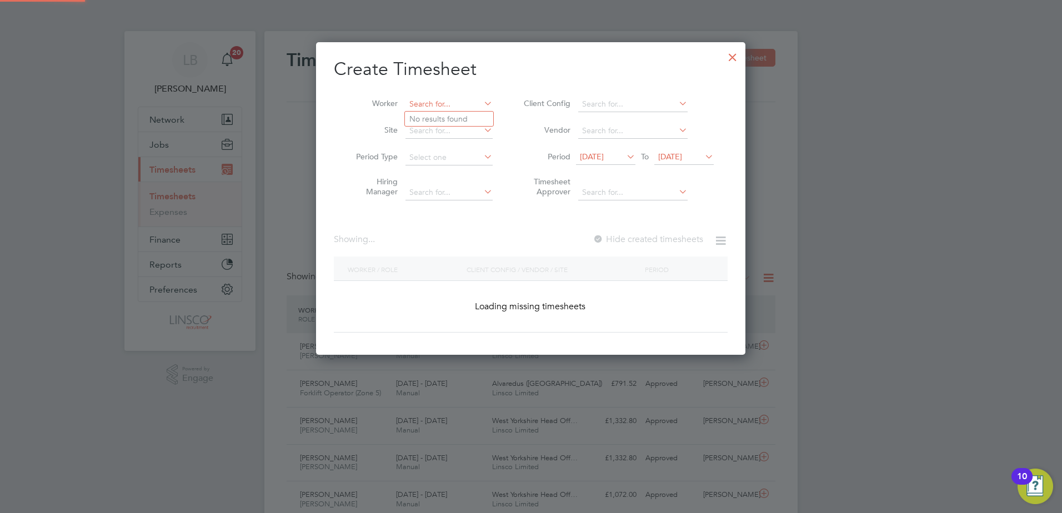
scroll to position [28, 97]
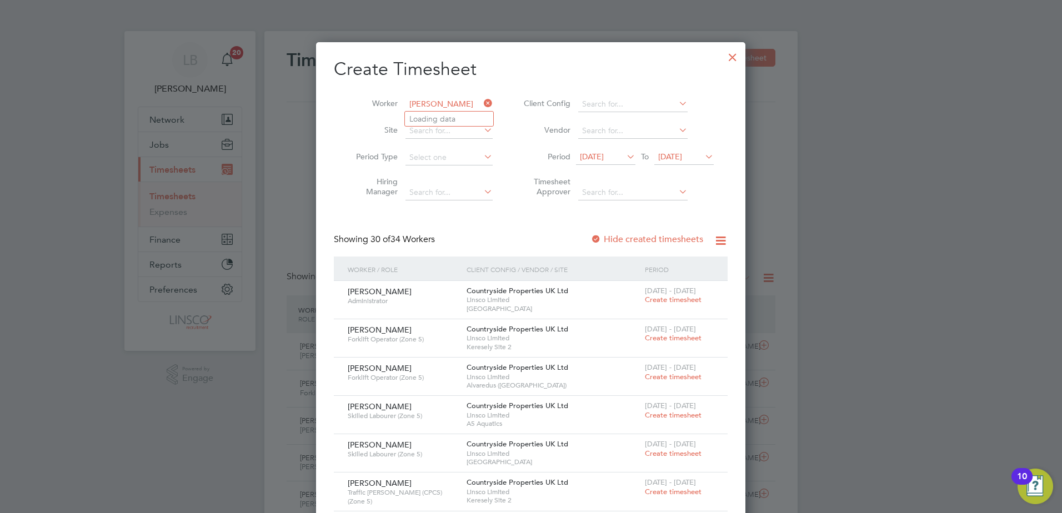
type input "[PERSON_NAME]"
click at [459, 103] on input at bounding box center [448, 105] width 87 height 16
click at [459, 119] on li "[PERSON_NAME]" at bounding box center [454, 119] width 99 height 15
type input "[PERSON_NAME]"
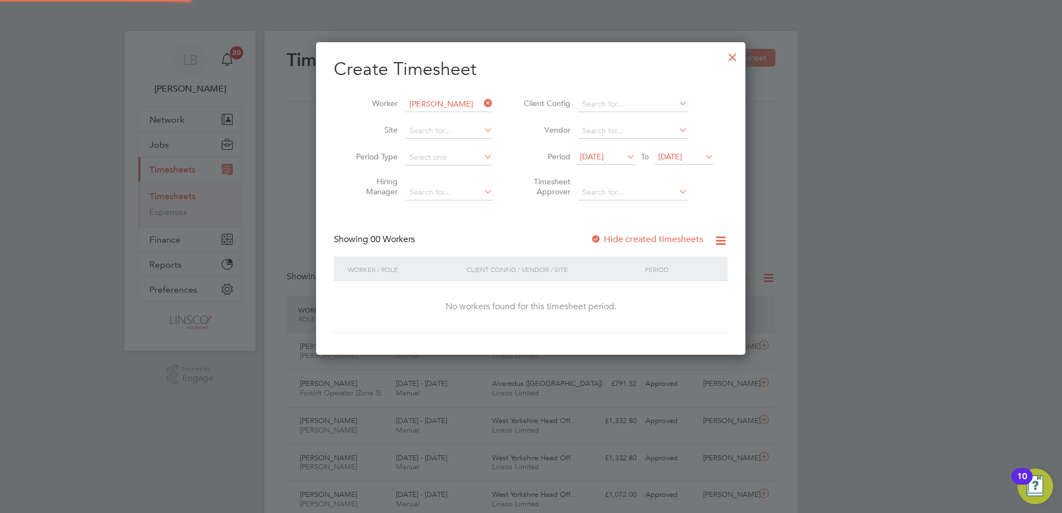
click at [643, 226] on div "Create Timesheet Worker [PERSON_NAME] Site Period Type Hiring Manager Client Co…" at bounding box center [531, 195] width 394 height 275
click at [646, 235] on label "Hide created timesheets" at bounding box center [646, 239] width 113 height 11
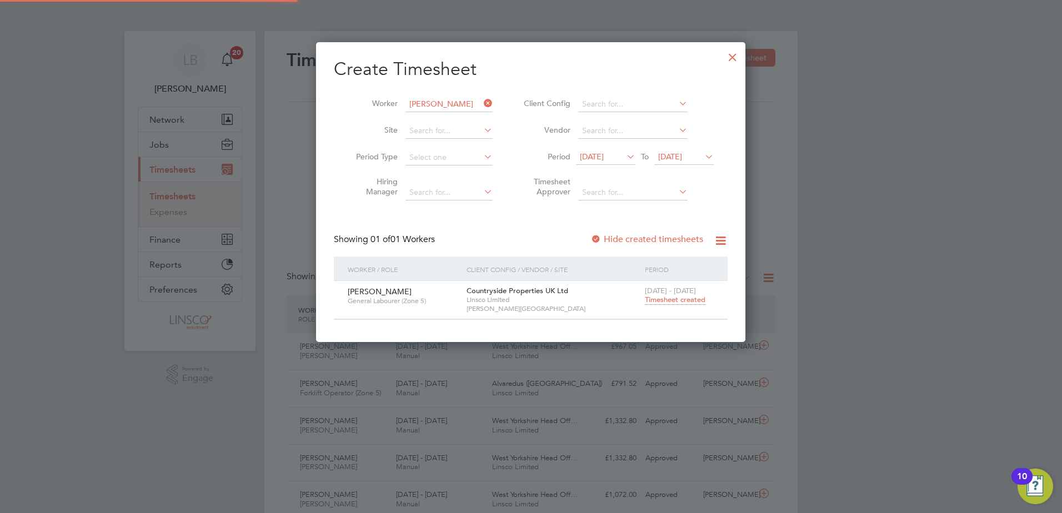
click at [676, 299] on span "Timesheet created" at bounding box center [675, 300] width 61 height 10
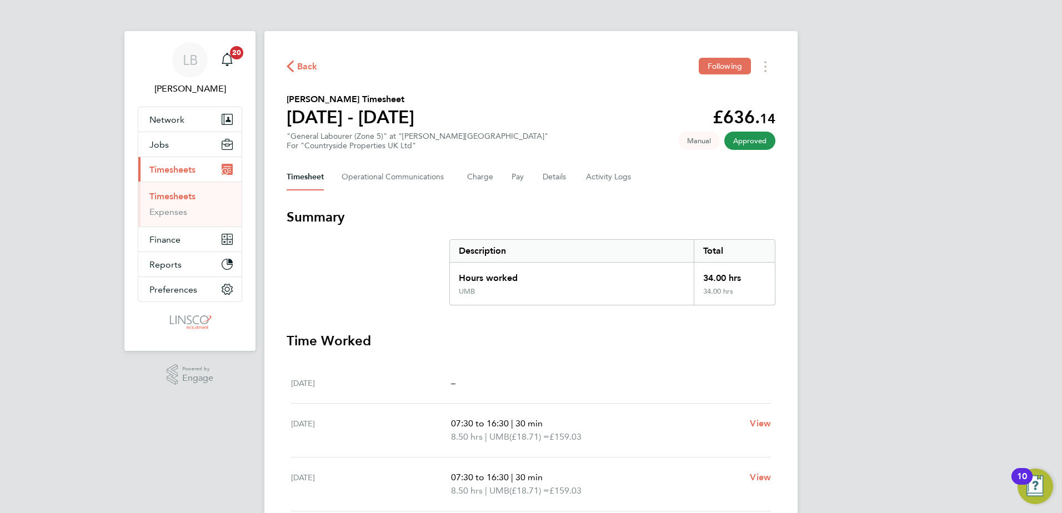
click at [309, 63] on span "Back" at bounding box center [307, 66] width 21 height 13
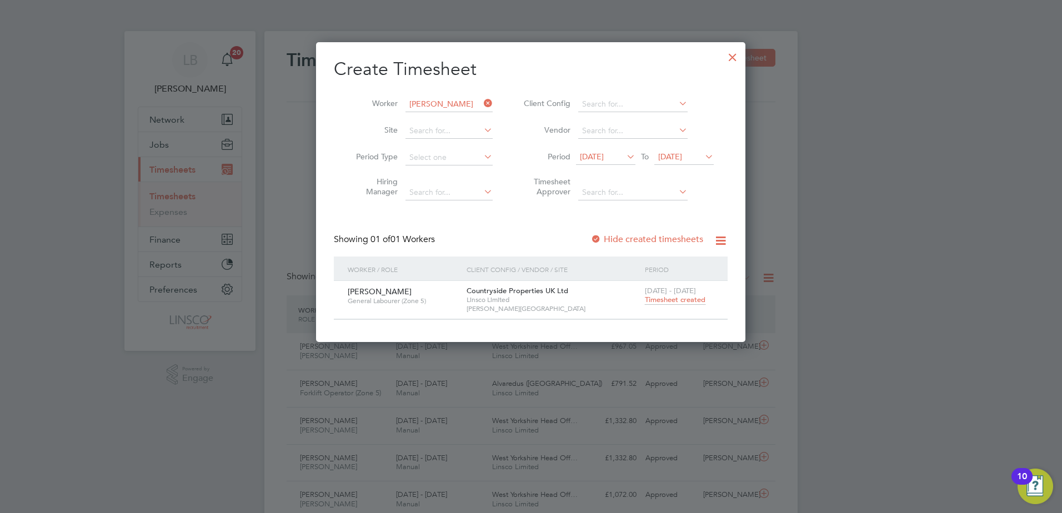
click at [604, 156] on span "[DATE]" at bounding box center [592, 157] width 24 height 10
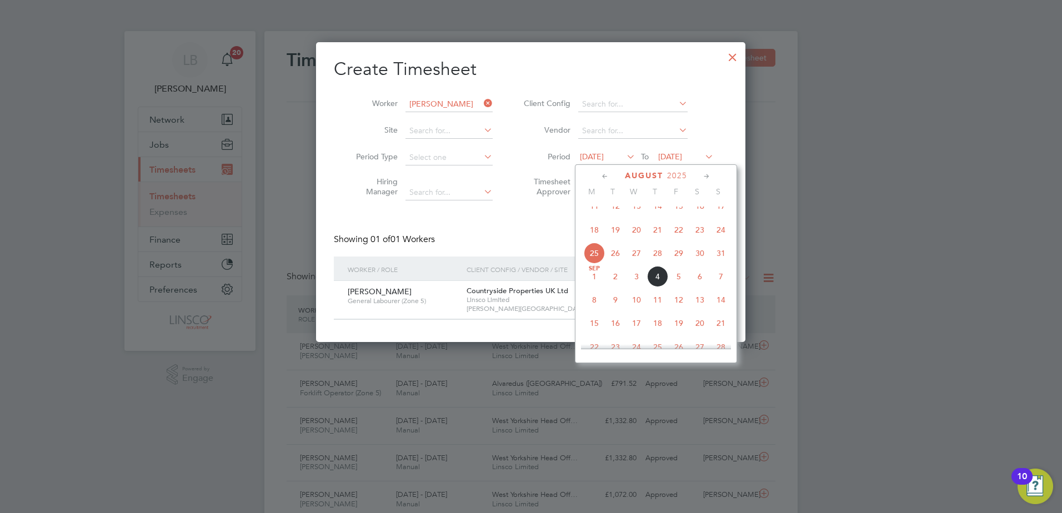
click at [589, 217] on span "11" at bounding box center [594, 205] width 21 height 21
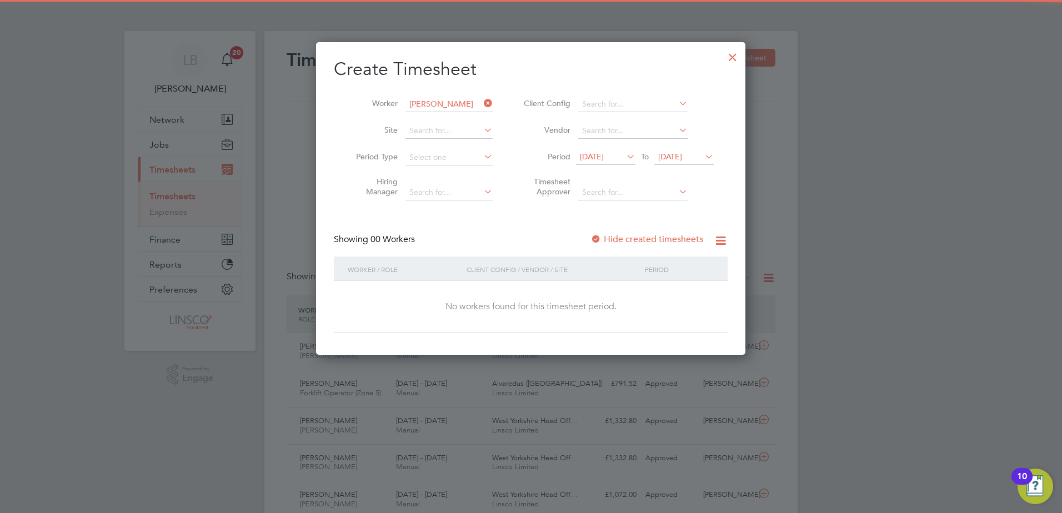
click at [652, 241] on label "Hide created timesheets" at bounding box center [646, 239] width 113 height 11
drag, startPoint x: 662, startPoint y: 239, endPoint x: 661, endPoint y: 247, distance: 7.3
click at [662, 239] on label "Hide created timesheets" at bounding box center [646, 239] width 113 height 11
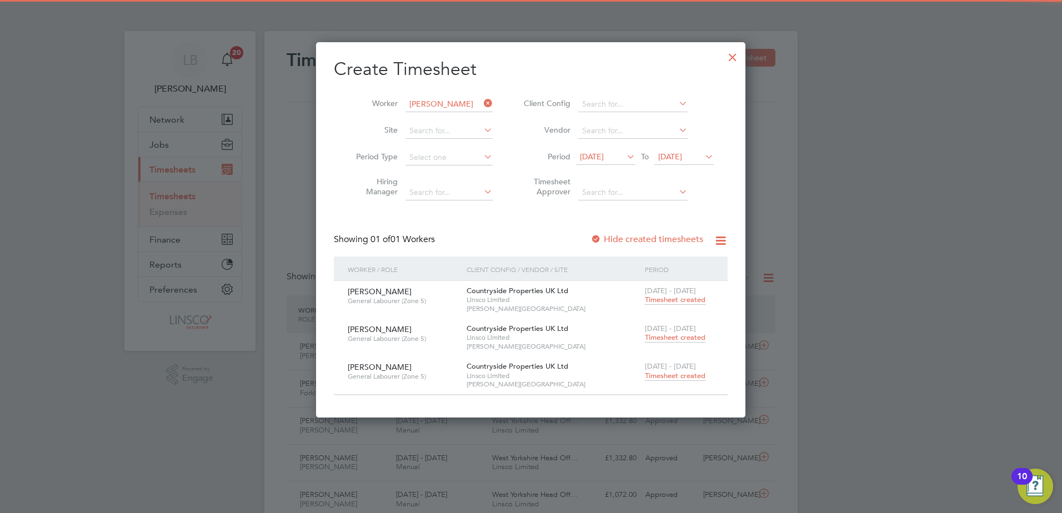
click at [680, 334] on span "Timesheet created" at bounding box center [675, 338] width 61 height 10
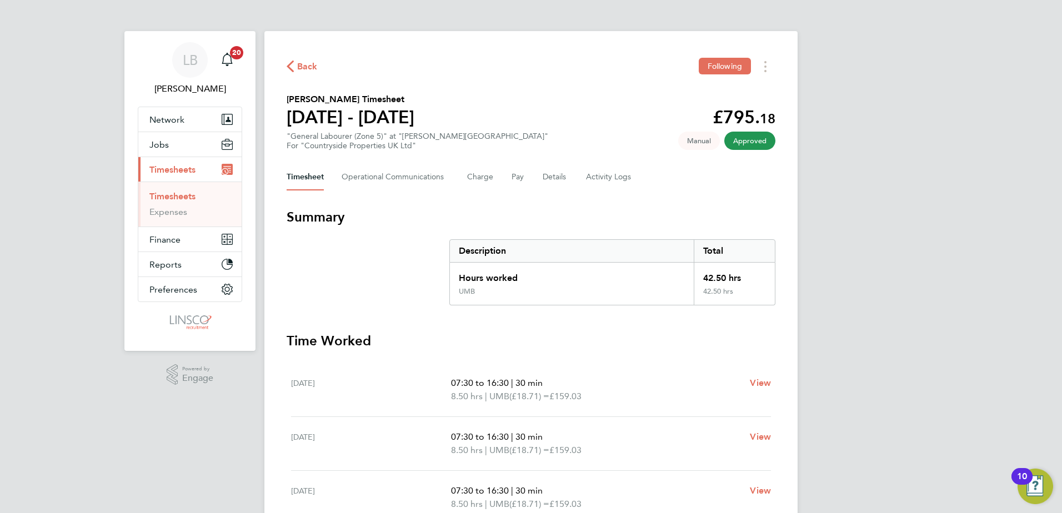
click at [298, 72] on span "Back" at bounding box center [307, 66] width 21 height 13
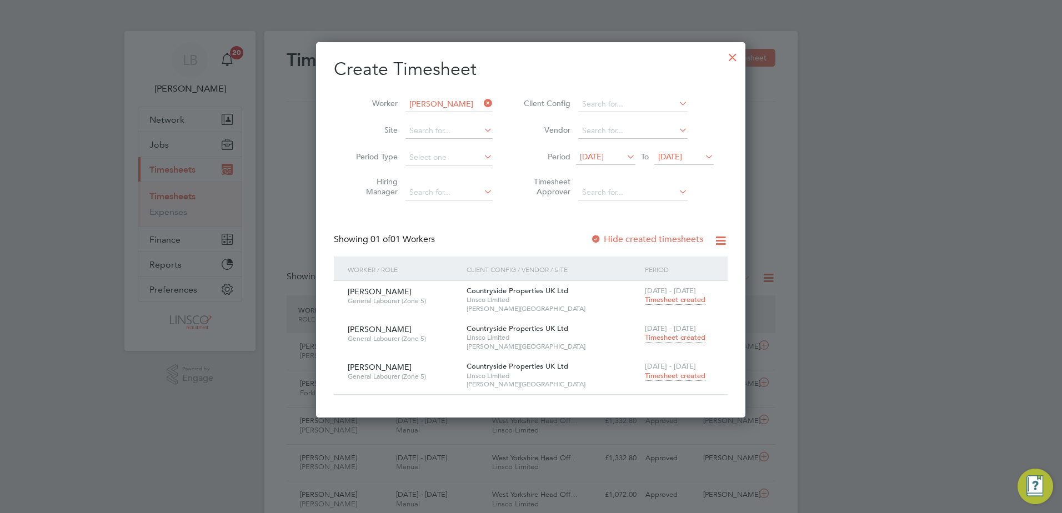
click at [669, 303] on span "Timesheet created" at bounding box center [675, 300] width 61 height 10
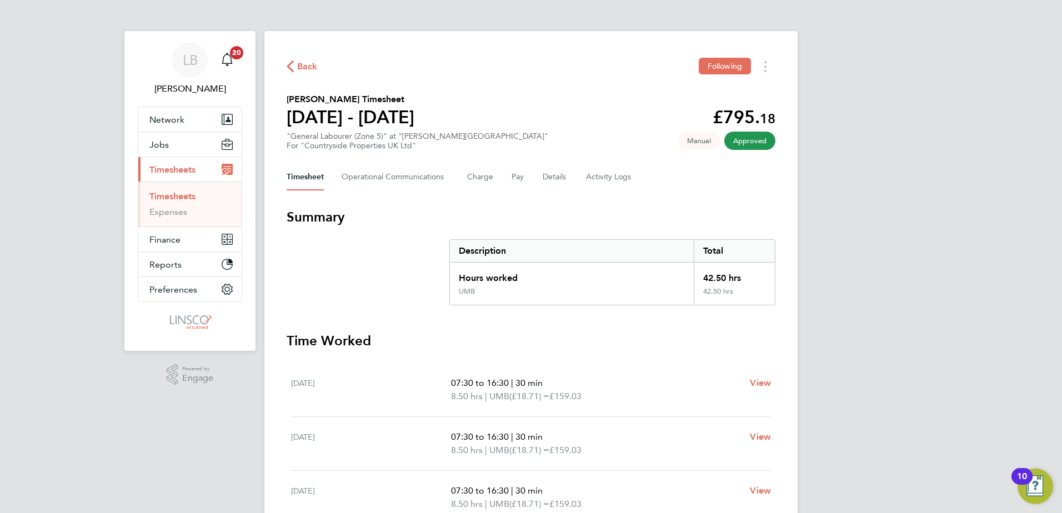
drag, startPoint x: 302, startPoint y: 66, endPoint x: 692, endPoint y: 272, distance: 441.6
click at [302, 66] on span "Back" at bounding box center [307, 66] width 21 height 13
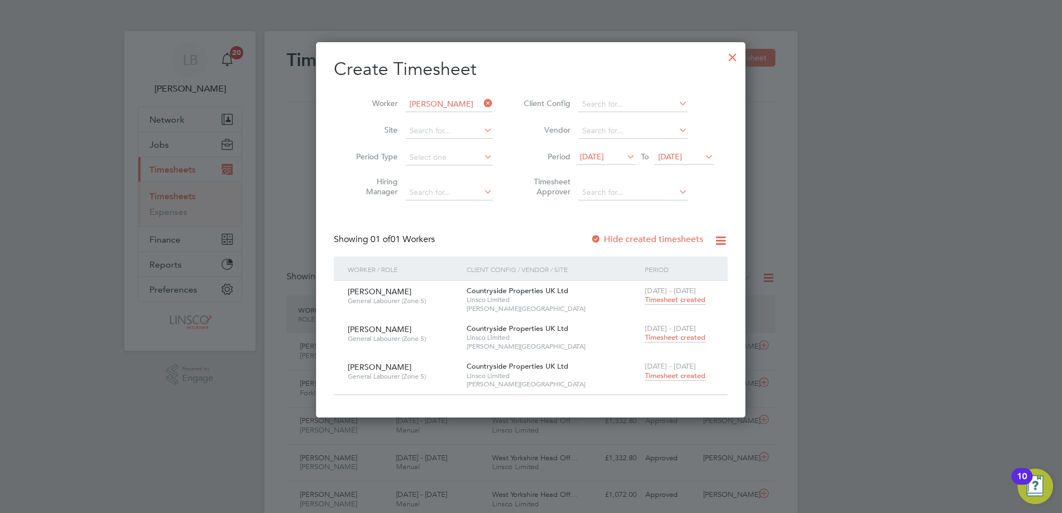
click at [604, 155] on span "[DATE]" at bounding box center [592, 157] width 24 height 10
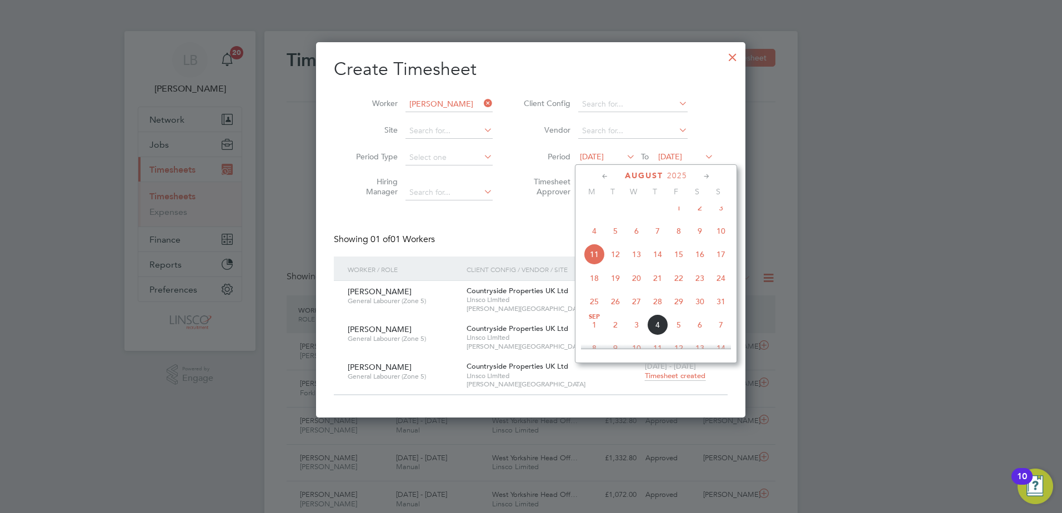
click at [599, 241] on span "4" at bounding box center [594, 230] width 21 height 21
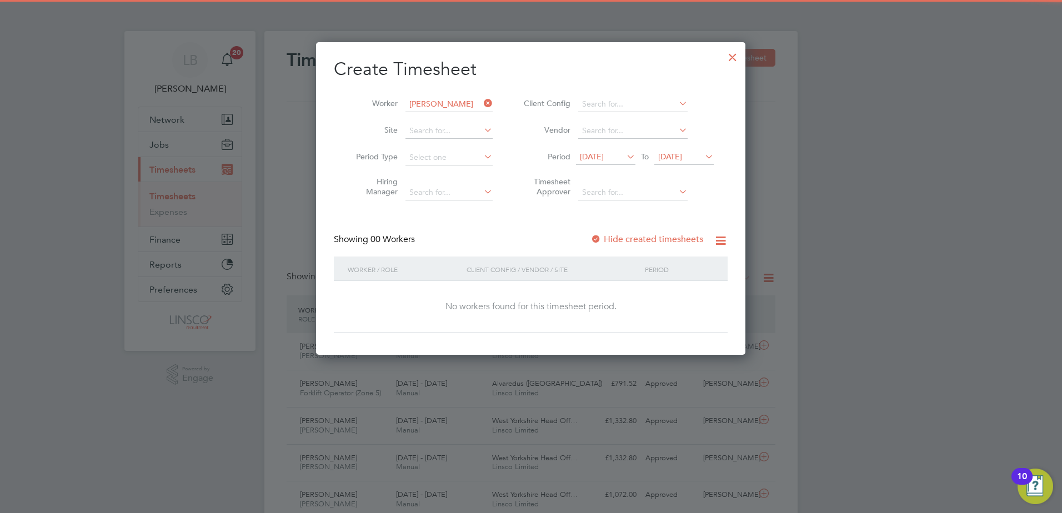
click at [676, 243] on label "Hide created timesheets" at bounding box center [646, 239] width 113 height 11
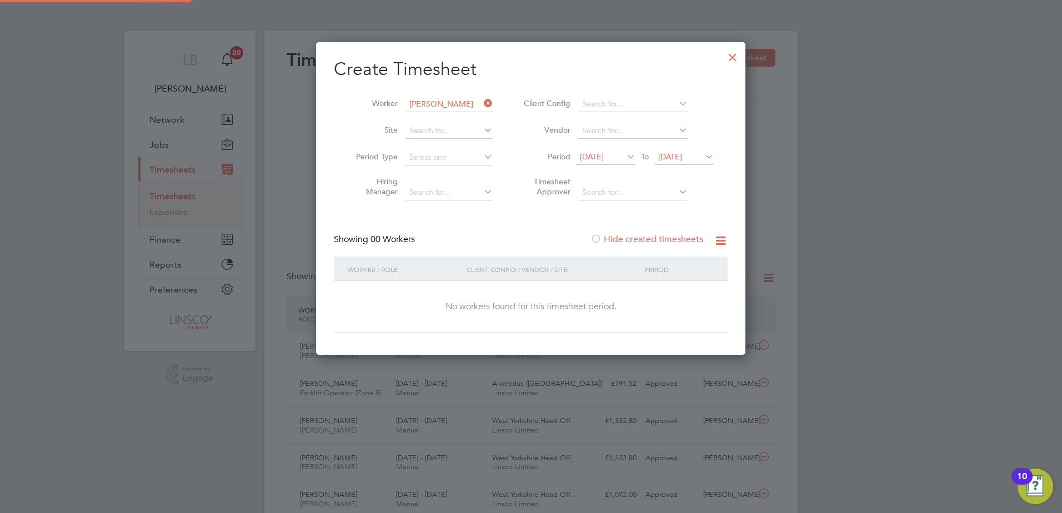
click at [676, 243] on label "Hide created timesheets" at bounding box center [646, 239] width 113 height 11
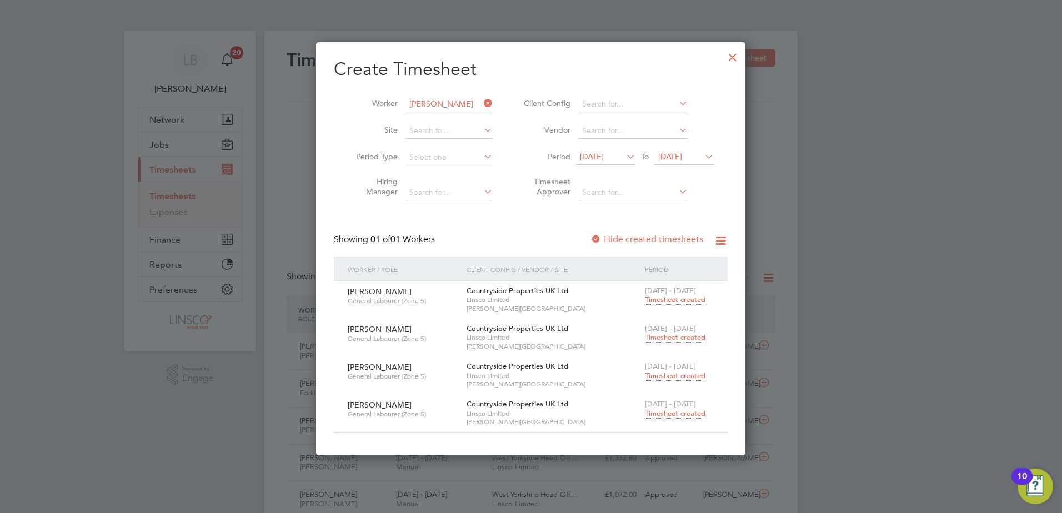
click at [659, 299] on span "Timesheet created" at bounding box center [675, 300] width 61 height 10
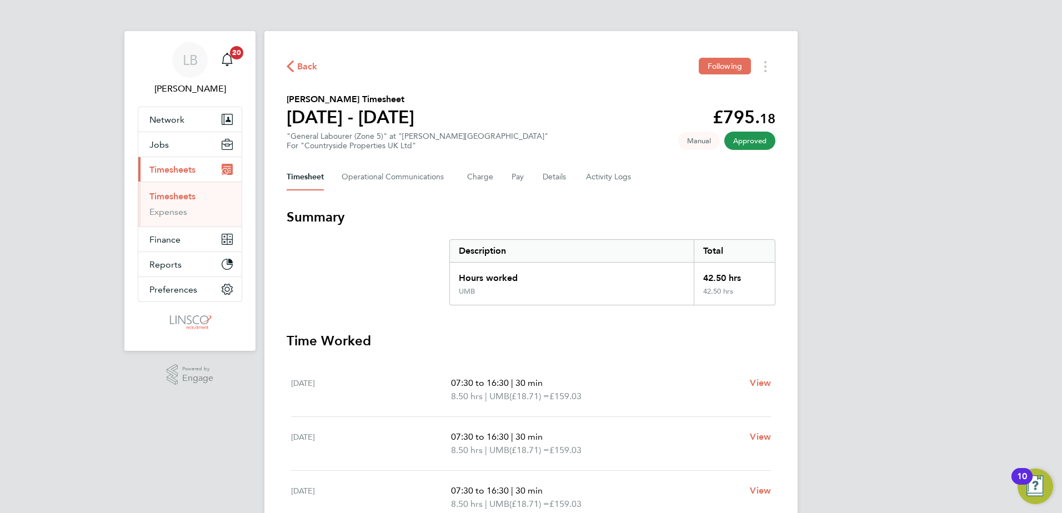
click at [308, 75] on div "Back Following [PERSON_NAME] Timesheet [DATE] - [DATE] £795. 18 "General Labour…" at bounding box center [530, 412] width 533 height 762
click at [300, 69] on span "Back" at bounding box center [307, 66] width 21 height 13
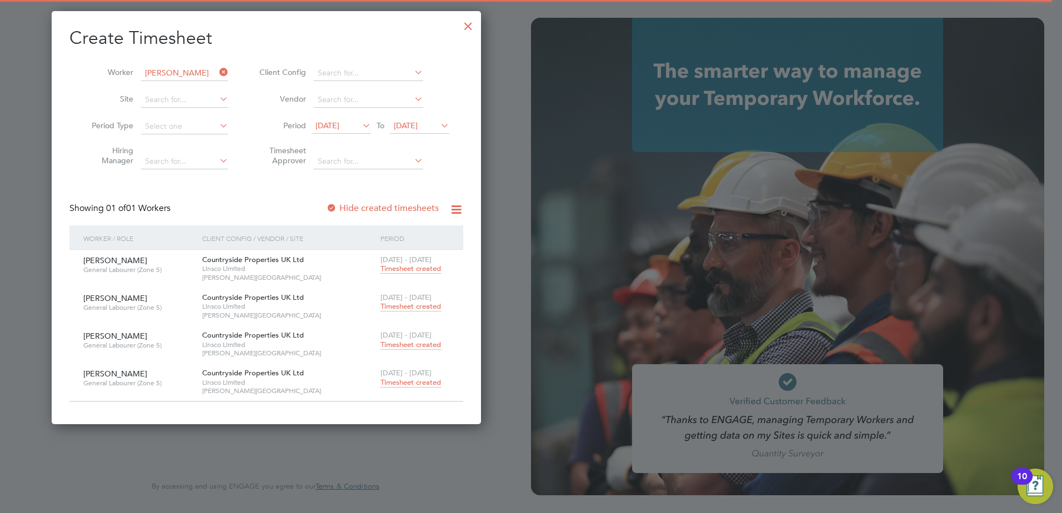
type input "[PERSON_NAME][EMAIL_ADDRESS][PERSON_NAME][DOMAIN_NAME]"
